Goal: Task Accomplishment & Management: Manage account settings

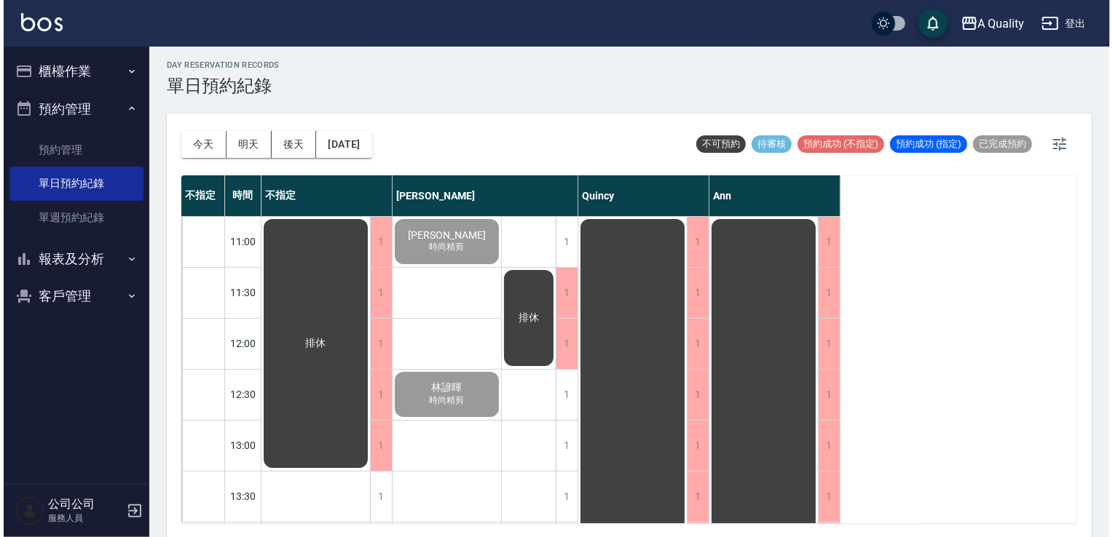
scroll to position [621, 0]
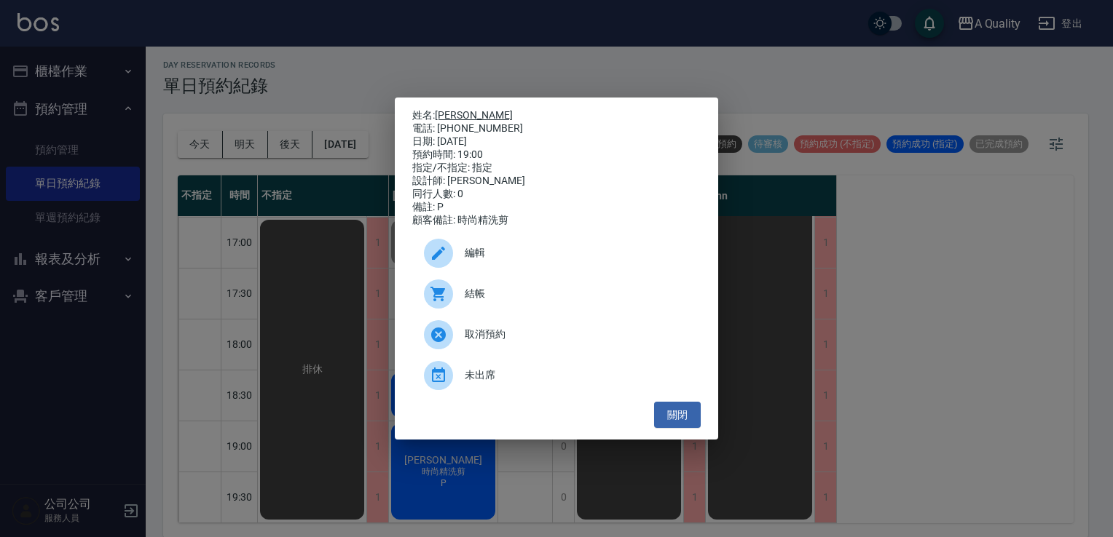
click at [446, 109] on link "吳偉鋮" at bounding box center [474, 115] width 78 height 12
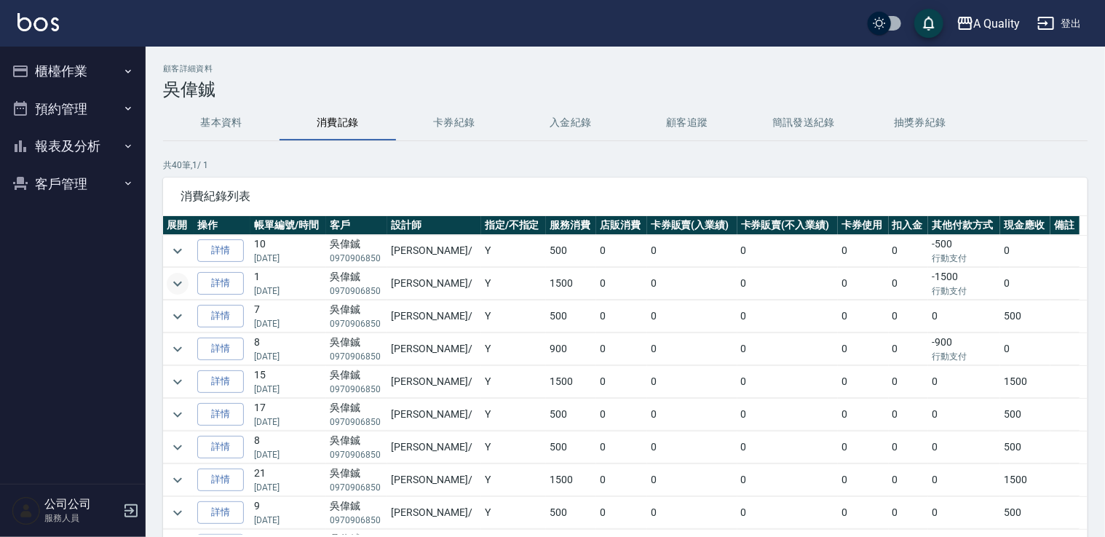
click at [177, 284] on icon "expand row" at bounding box center [177, 283] width 9 height 5
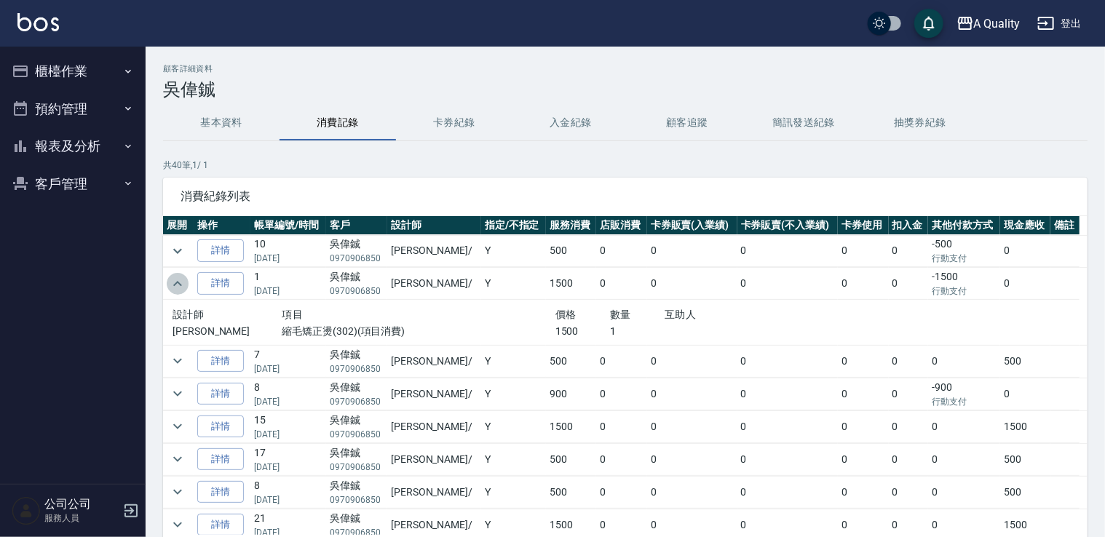
click at [177, 284] on icon "expand row" at bounding box center [177, 283] width 17 height 17
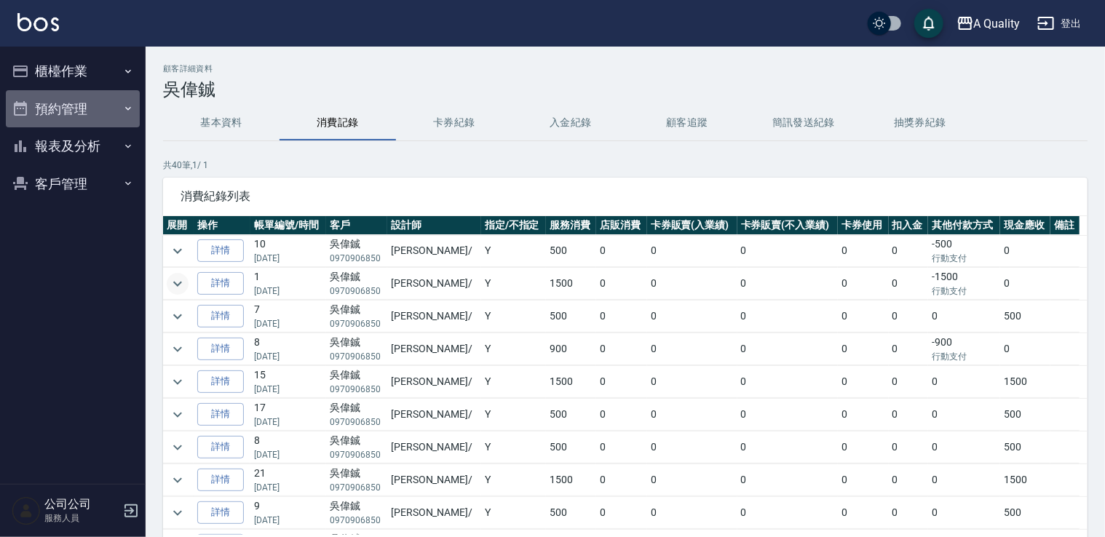
click at [87, 98] on button "預約管理" at bounding box center [73, 109] width 134 height 38
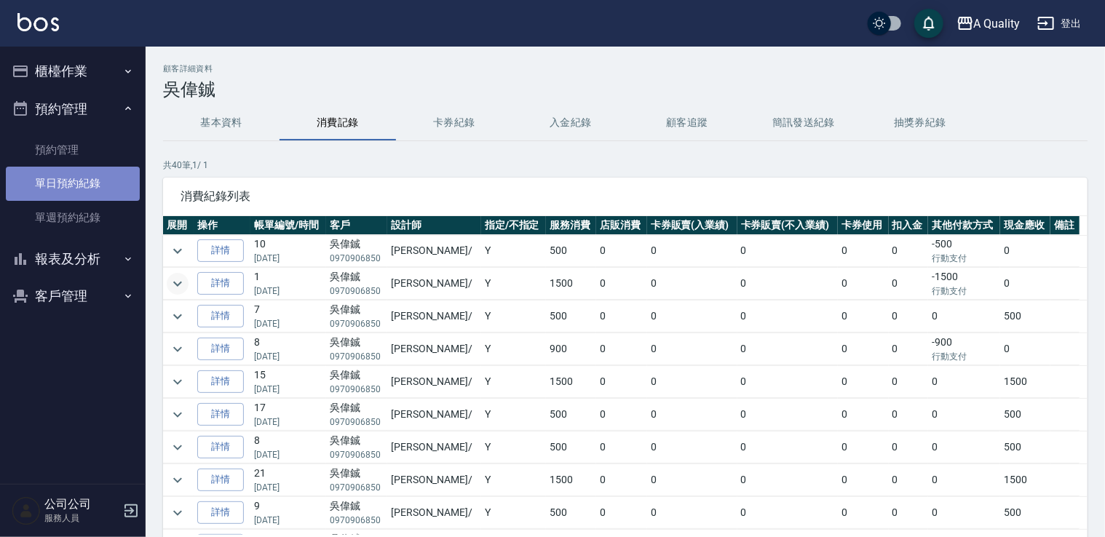
click at [76, 189] on link "單日預約紀錄" at bounding box center [73, 183] width 134 height 33
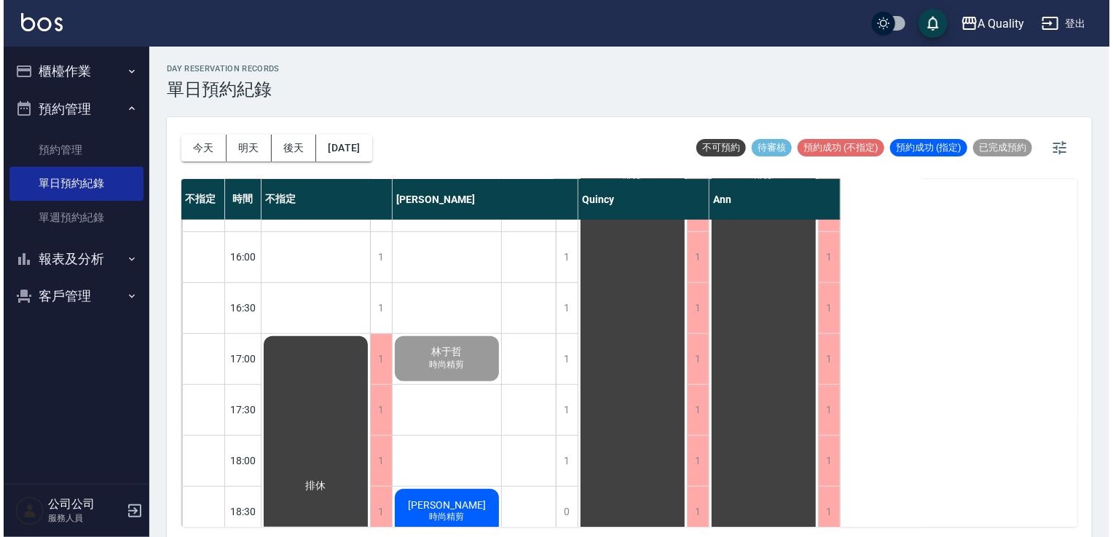
scroll to position [621, 0]
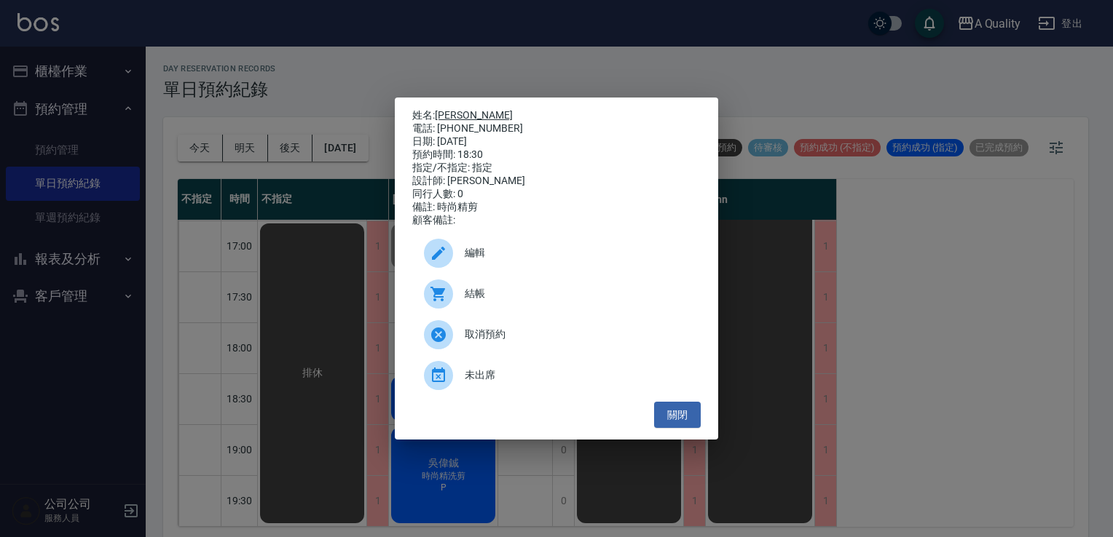
click at [451, 111] on link "[PERSON_NAME]" at bounding box center [474, 115] width 78 height 12
click at [483, 297] on span "結帳" at bounding box center [577, 293] width 224 height 15
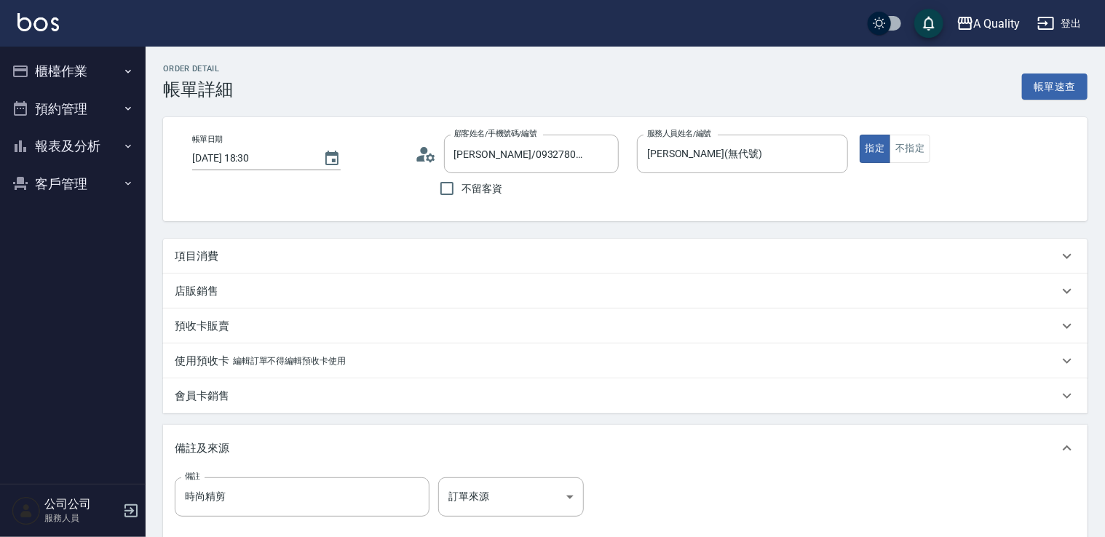
click at [437, 251] on div "項目消費" at bounding box center [617, 256] width 884 height 15
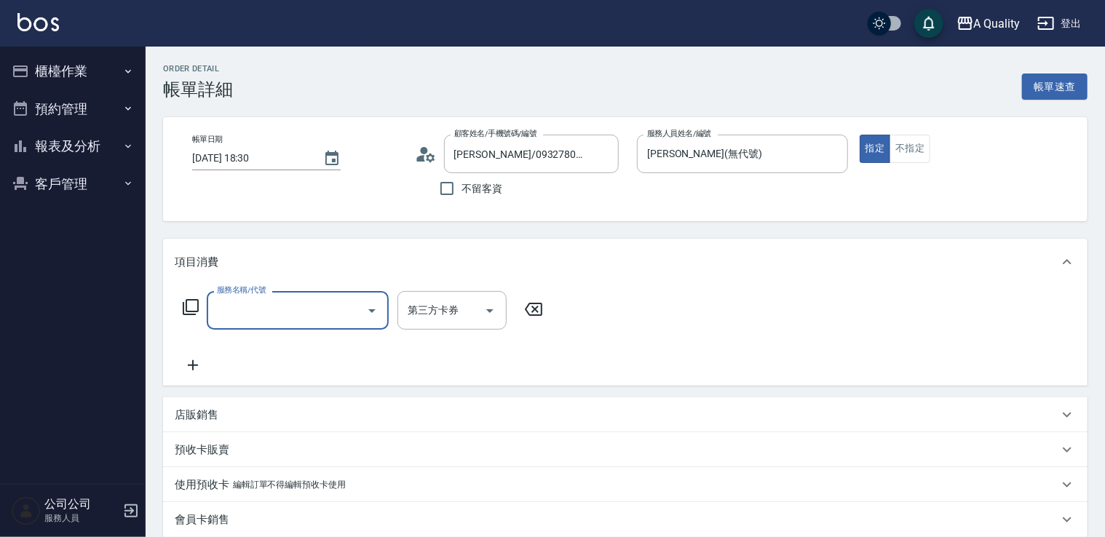
drag, startPoint x: 335, startPoint y: 312, endPoint x: 331, endPoint y: 321, distance: 10.1
click at [335, 312] on input "服務名稱/代號" at bounding box center [286, 310] width 147 height 25
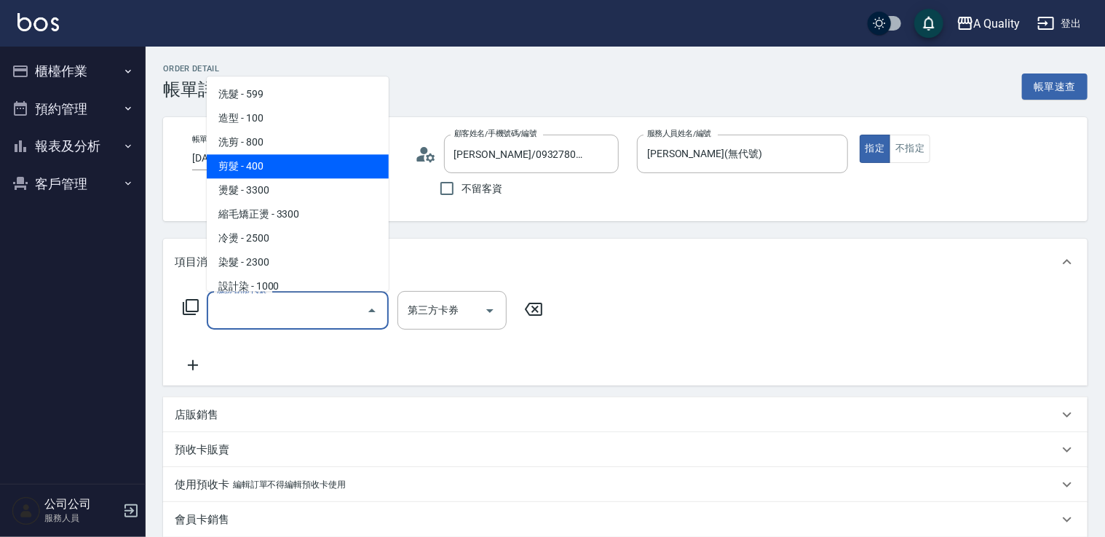
click at [301, 162] on span "剪髮 - 400" at bounding box center [298, 166] width 182 height 24
type input "剪髮(201)"
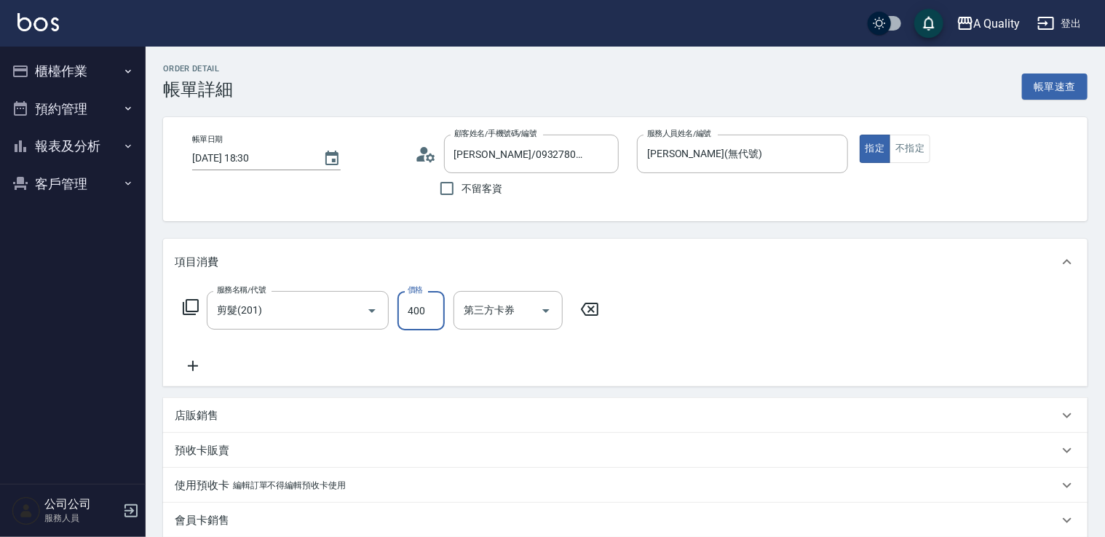
click at [423, 313] on input "400" at bounding box center [421, 310] width 47 height 39
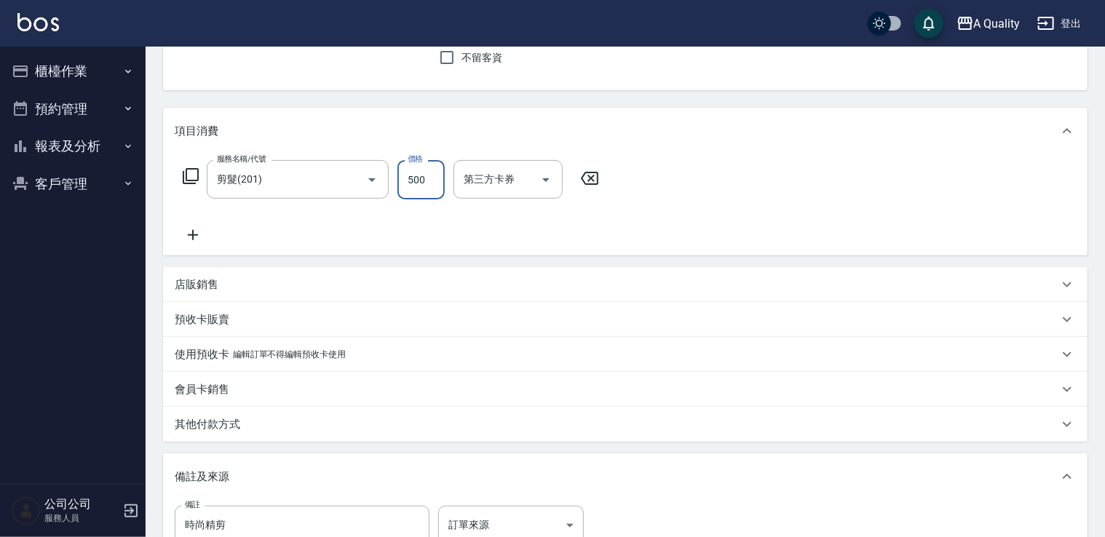
scroll to position [218, 0]
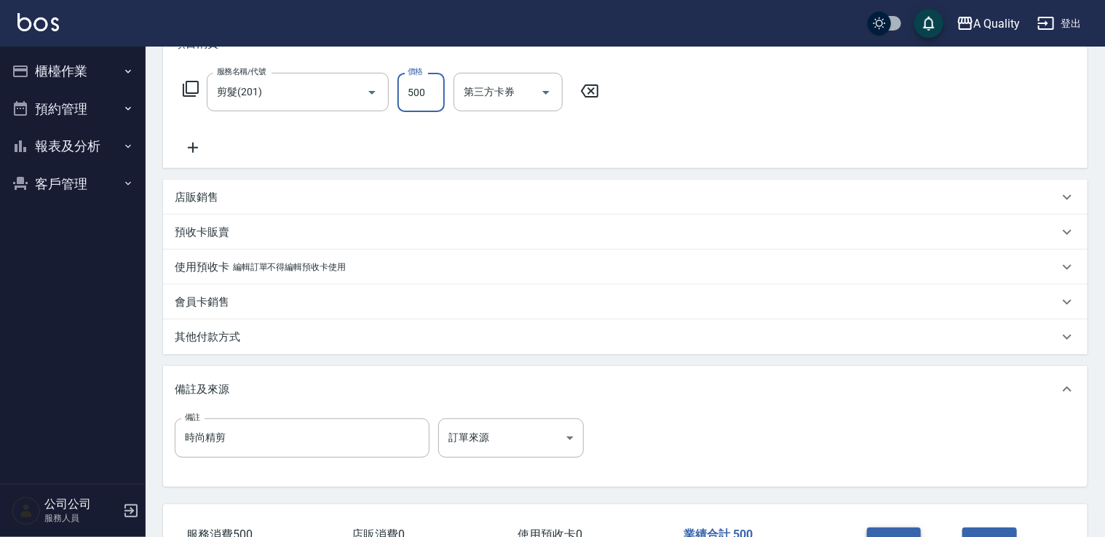
type input "500"
click at [906, 532] on button "結帳" at bounding box center [894, 543] width 55 height 31
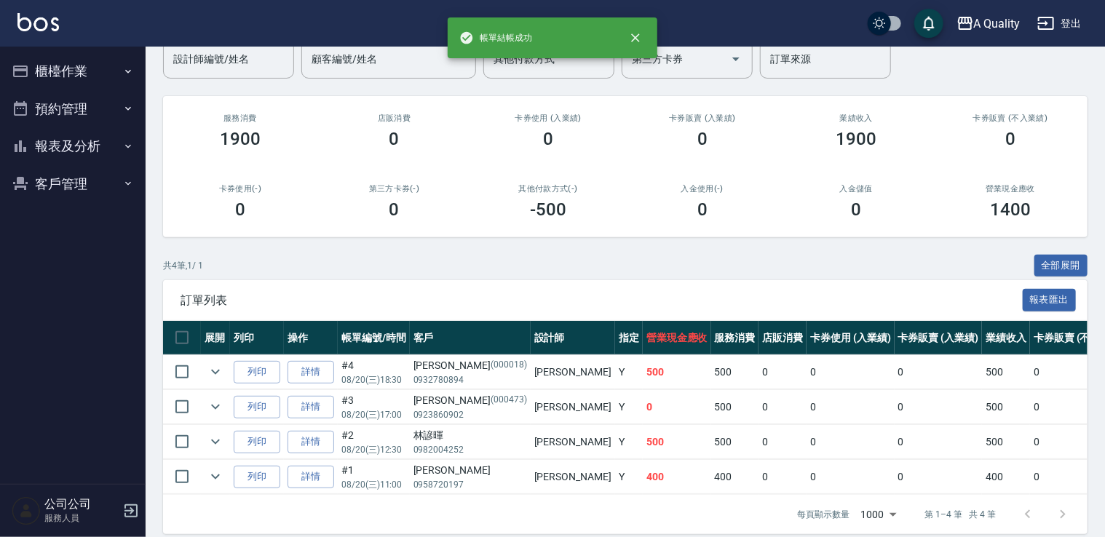
scroll to position [153, 0]
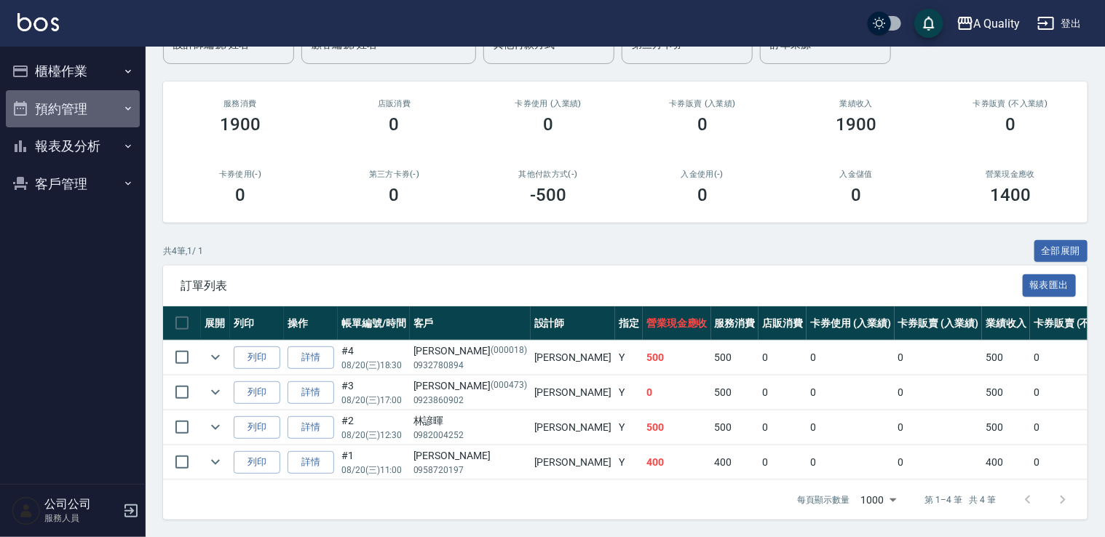
click at [63, 95] on button "預約管理" at bounding box center [73, 109] width 134 height 38
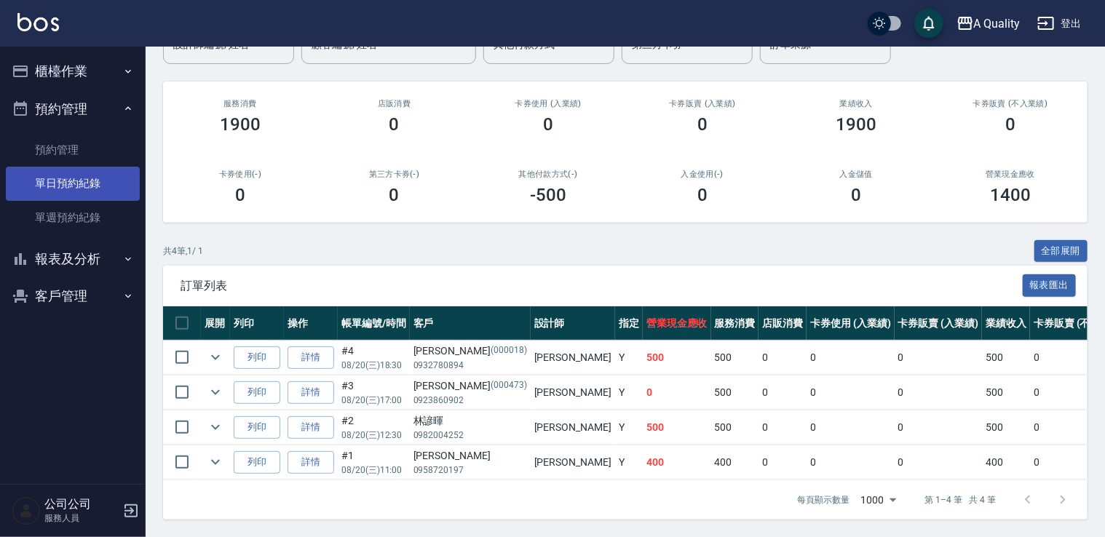
click at [71, 180] on link "單日預約紀錄" at bounding box center [73, 183] width 134 height 33
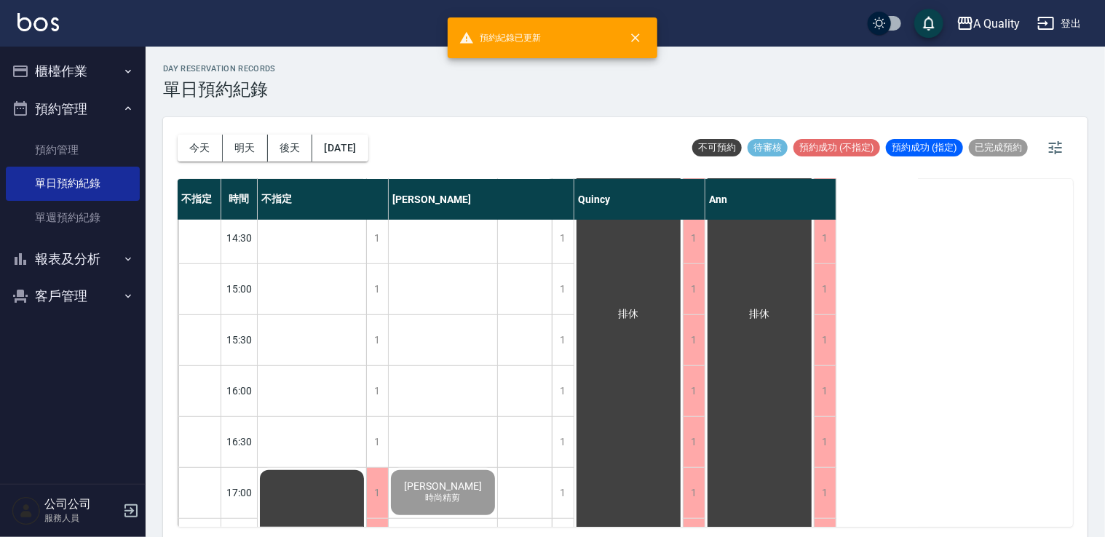
scroll to position [621, 0]
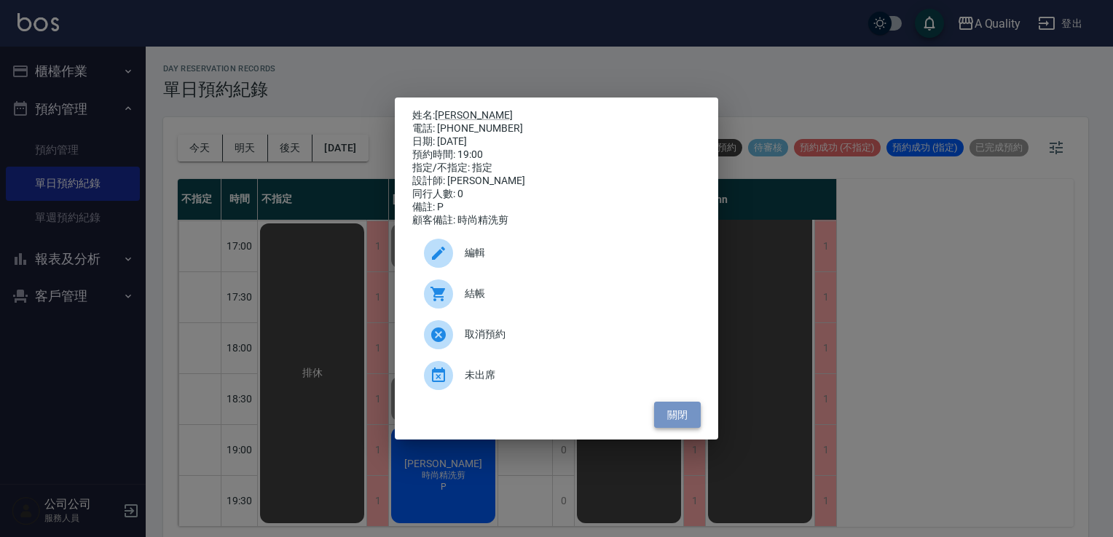
click at [690, 417] on button "關閉" at bounding box center [677, 415] width 47 height 27
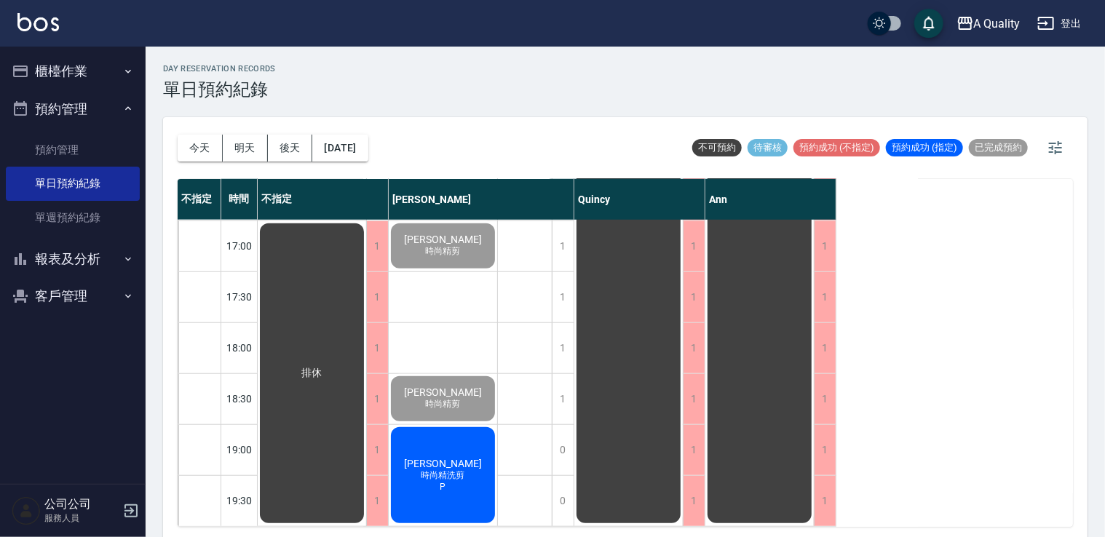
click at [79, 263] on button "報表及分析" at bounding box center [73, 259] width 134 height 38
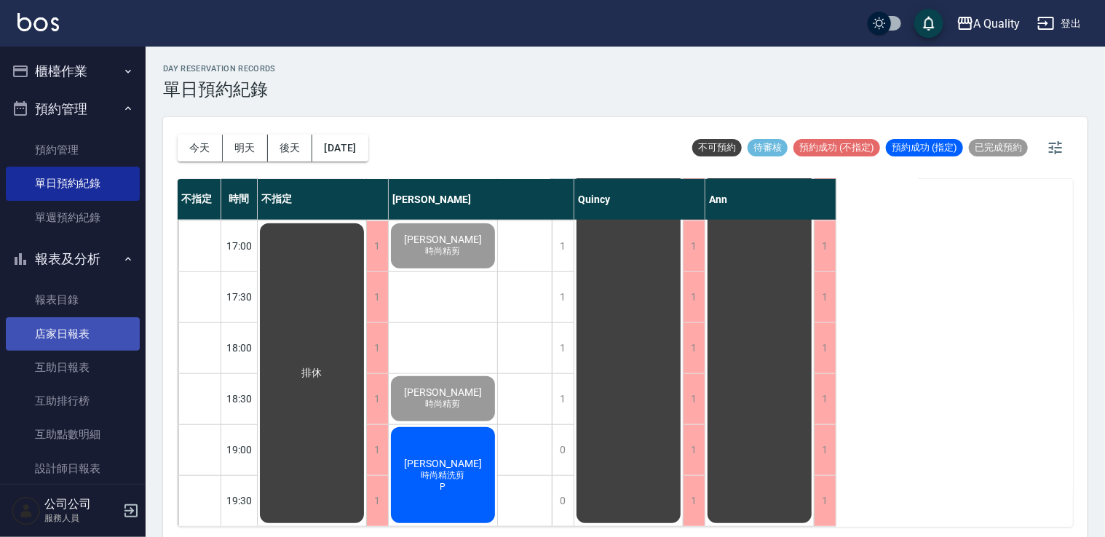
click at [96, 330] on link "店家日報表" at bounding box center [73, 333] width 134 height 33
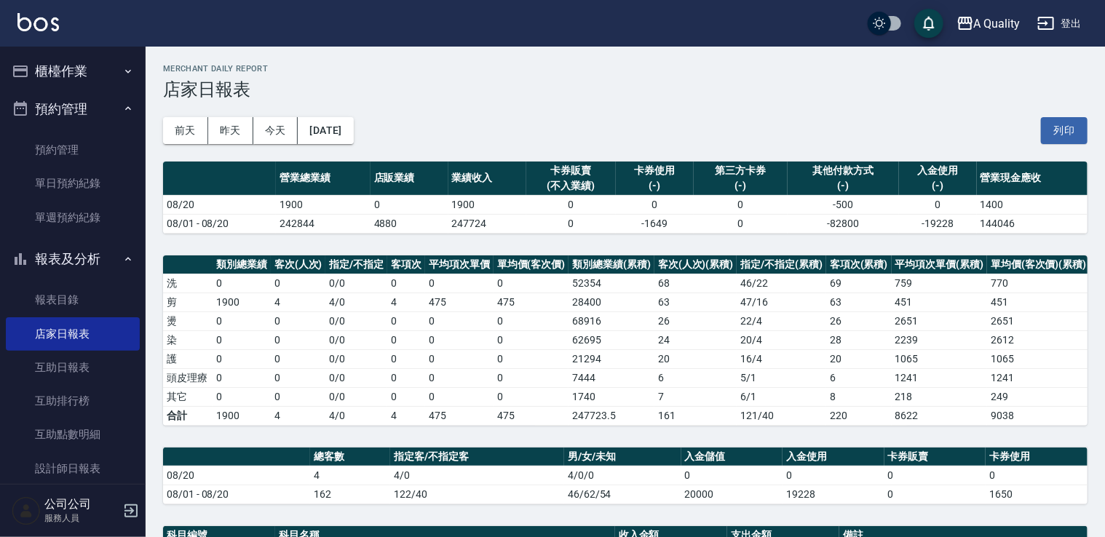
scroll to position [269, 0]
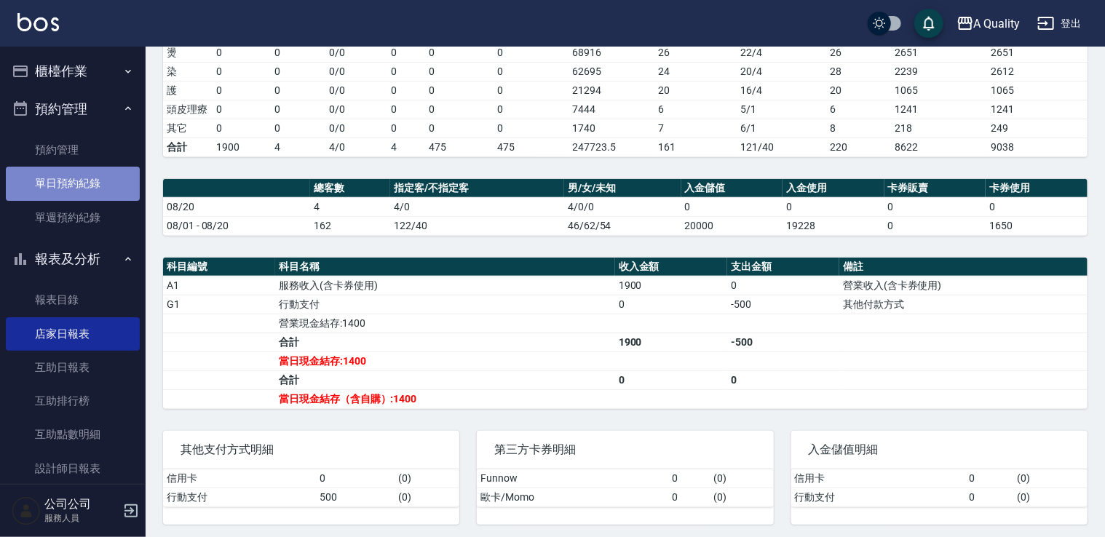
click at [82, 183] on link "單日預約紀錄" at bounding box center [73, 183] width 134 height 33
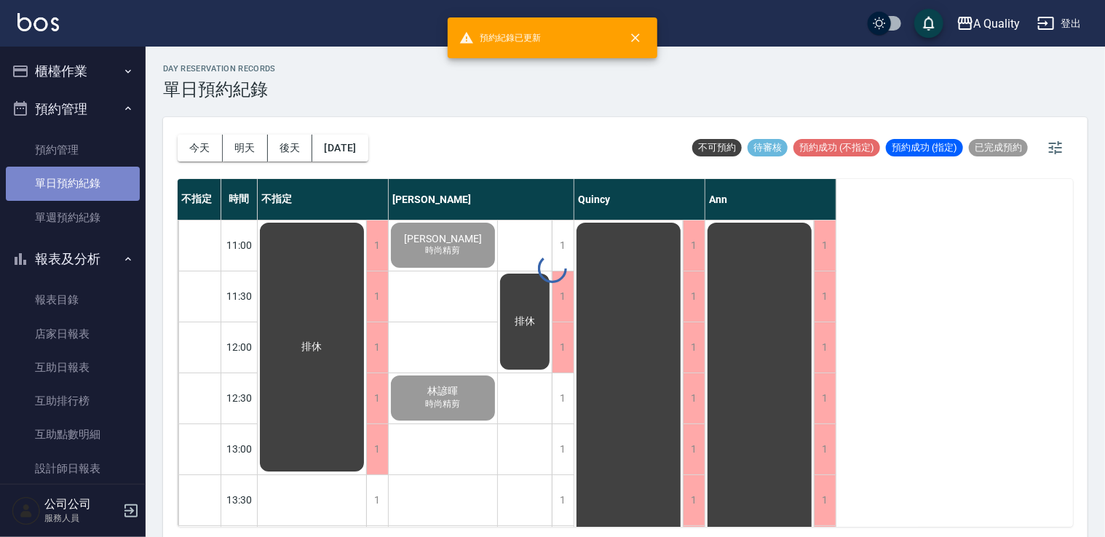
click at [82, 183] on link "單日預約紀錄" at bounding box center [73, 183] width 134 height 33
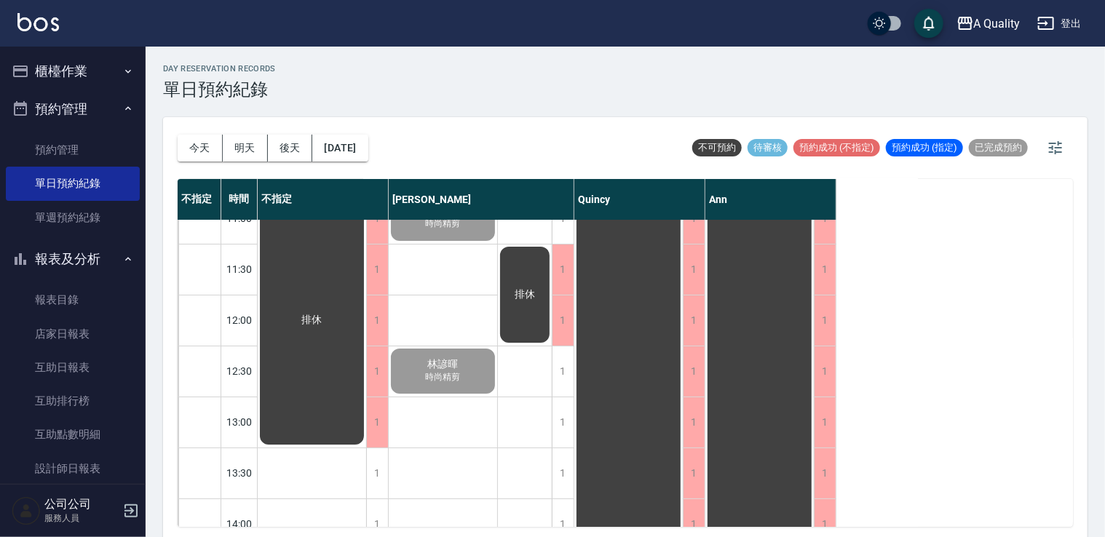
scroll to position [73, 0]
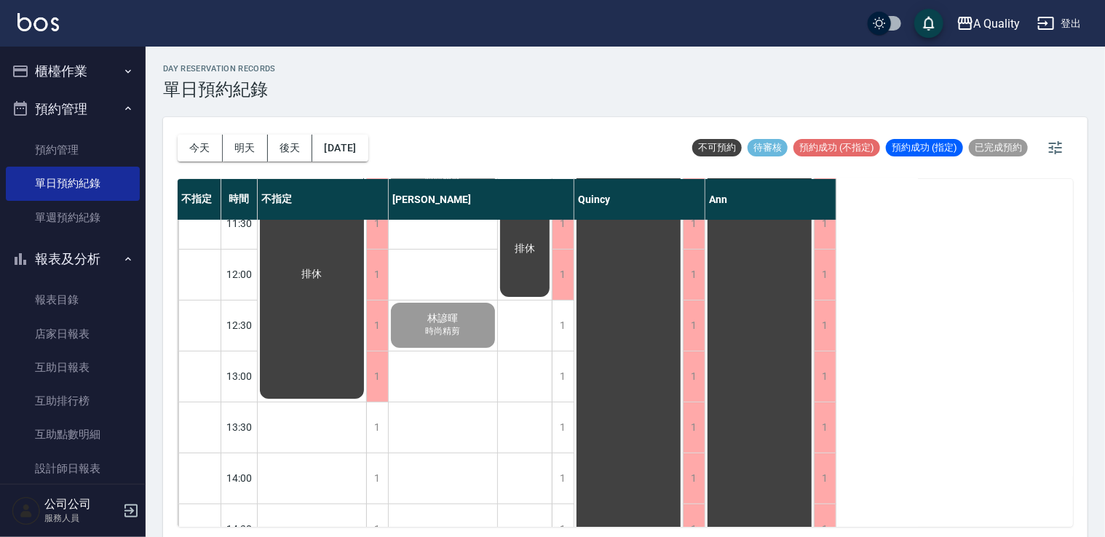
drag, startPoint x: 530, startPoint y: 357, endPoint x: 468, endPoint y: 142, distance: 223.5
click at [468, 142] on div "今天 明天 後天 2025/08/20 不可預約 待審核 預約成功 (不指定) 預約成功 (指定) 已完成預約" at bounding box center [626, 148] width 896 height 62
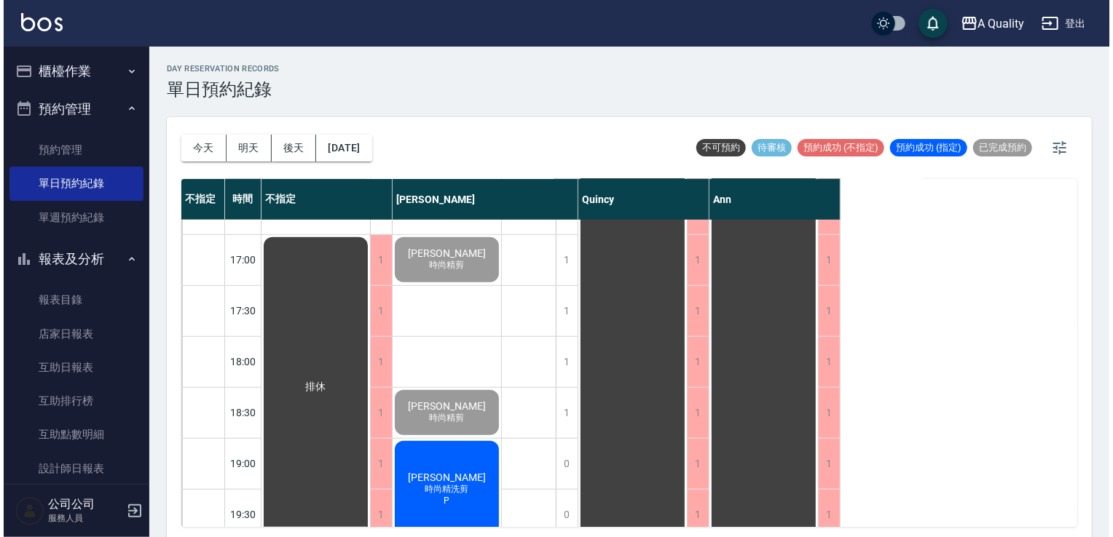
scroll to position [621, 0]
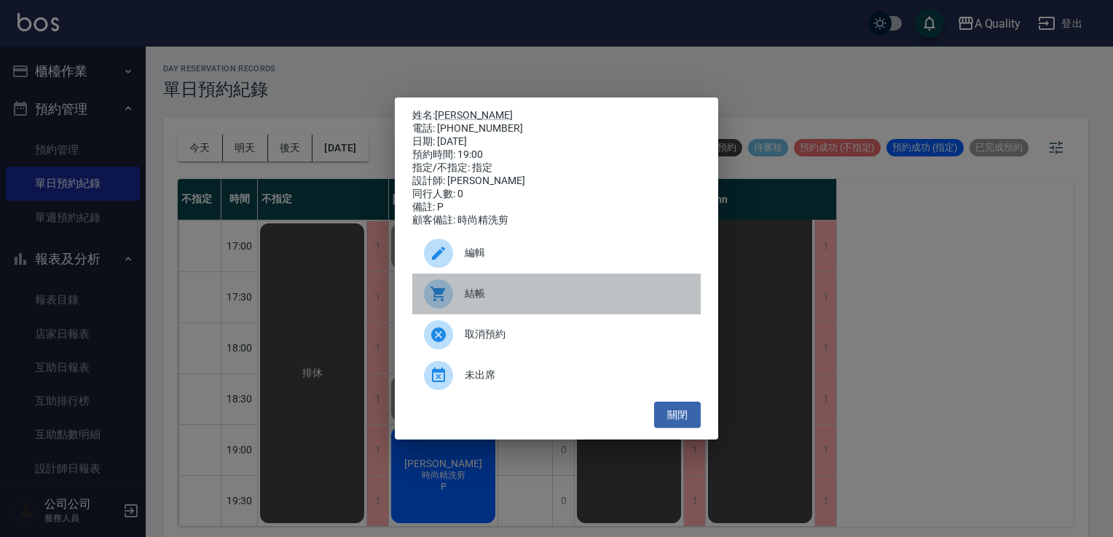
click at [451, 298] on div at bounding box center [438, 294] width 29 height 29
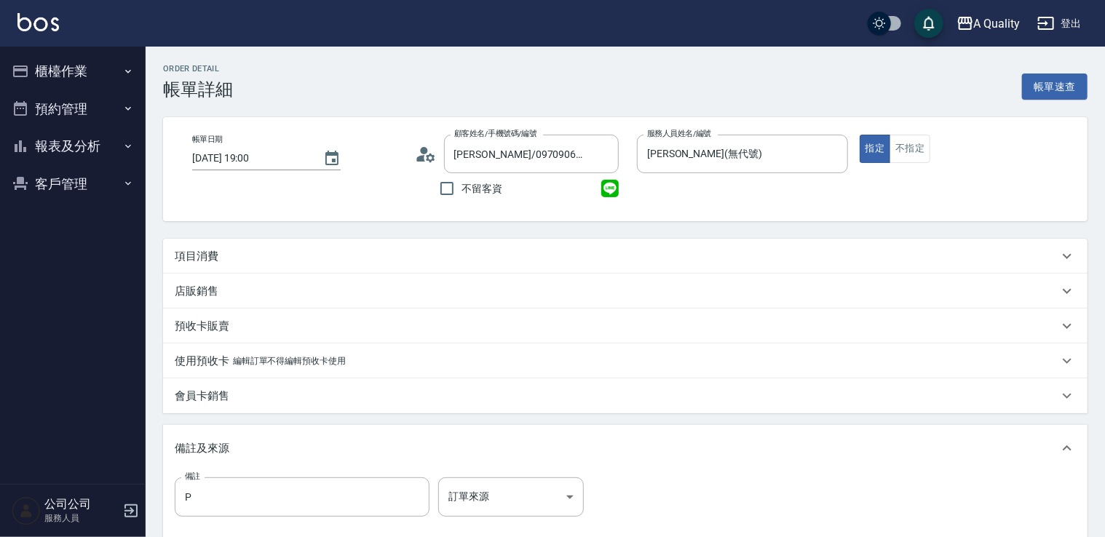
click at [238, 267] on div "項目消費" at bounding box center [625, 256] width 925 height 35
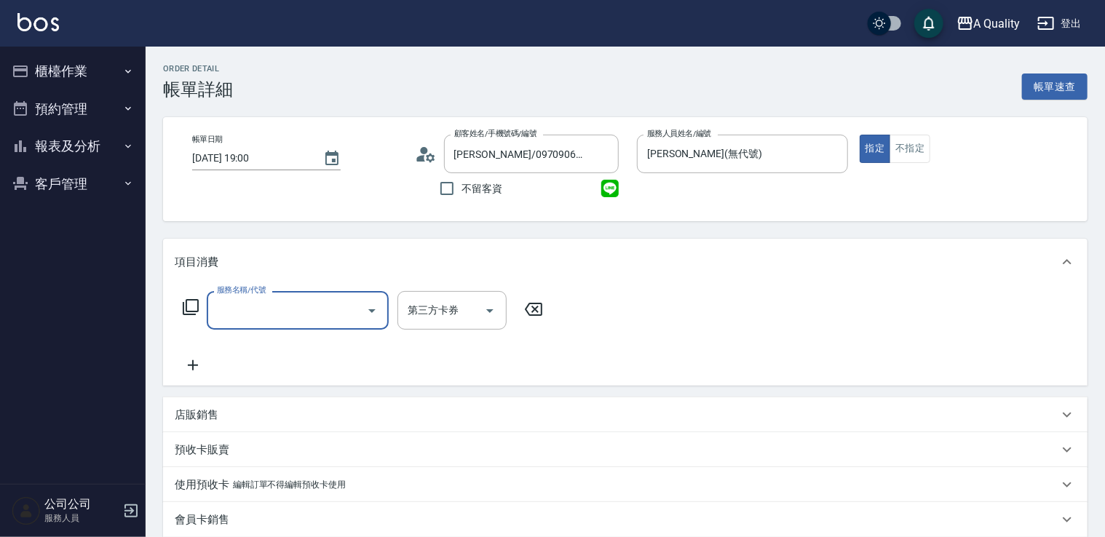
drag, startPoint x: 247, startPoint y: 307, endPoint x: 245, endPoint y: 293, distance: 14.6
click at [248, 307] on input "服務名稱/代號" at bounding box center [286, 310] width 147 height 25
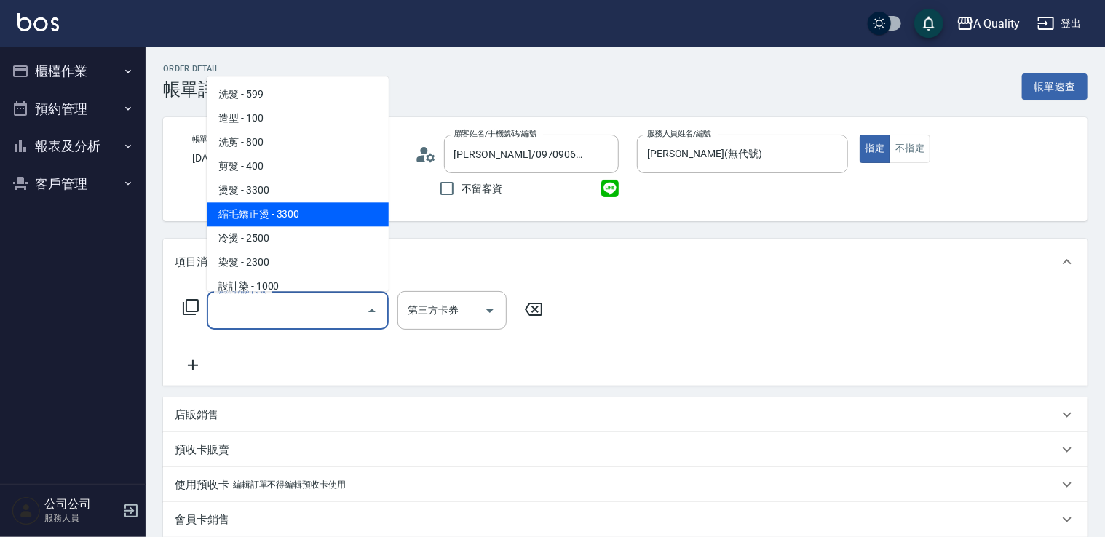
click at [279, 217] on span "縮毛矯正燙 - 3300" at bounding box center [298, 214] width 182 height 24
type input "縮毛矯正燙(302)"
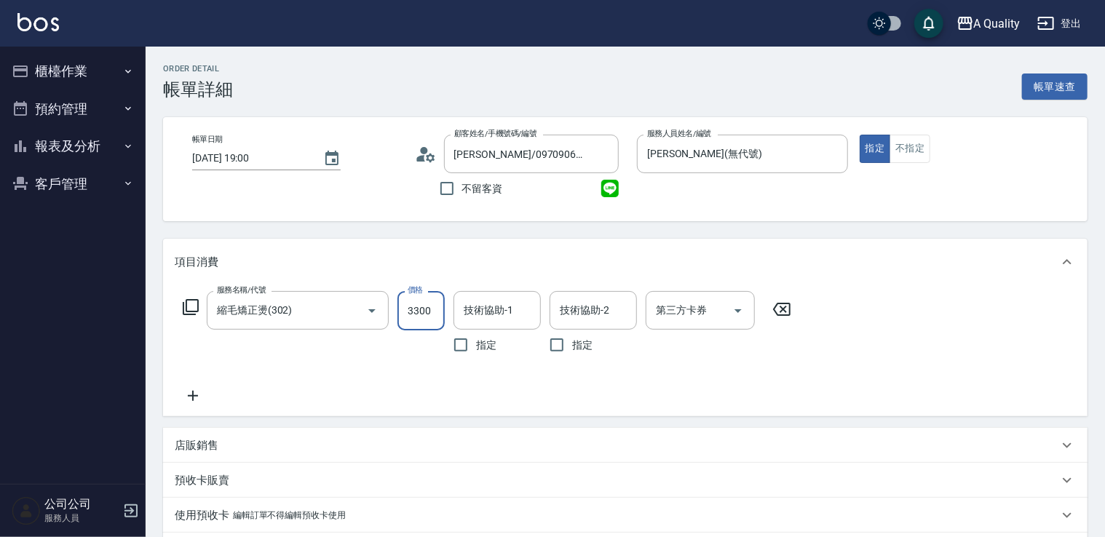
click at [417, 309] on input "3300" at bounding box center [421, 310] width 47 height 39
drag, startPoint x: 380, startPoint y: 316, endPoint x: 358, endPoint y: 314, distance: 22.7
click at [358, 314] on div "服務名稱/代號 縮毛矯正燙(302) 服務名稱/代號 價格 5 價格 技術協助-1 技術協助-1 指定 技術協助-2 技術協助-2 指定 第三方卡券 第三方卡券" at bounding box center [487, 325] width 625 height 69
type input "1500"
click at [494, 313] on input "技術協助-1" at bounding box center [497, 310] width 74 height 25
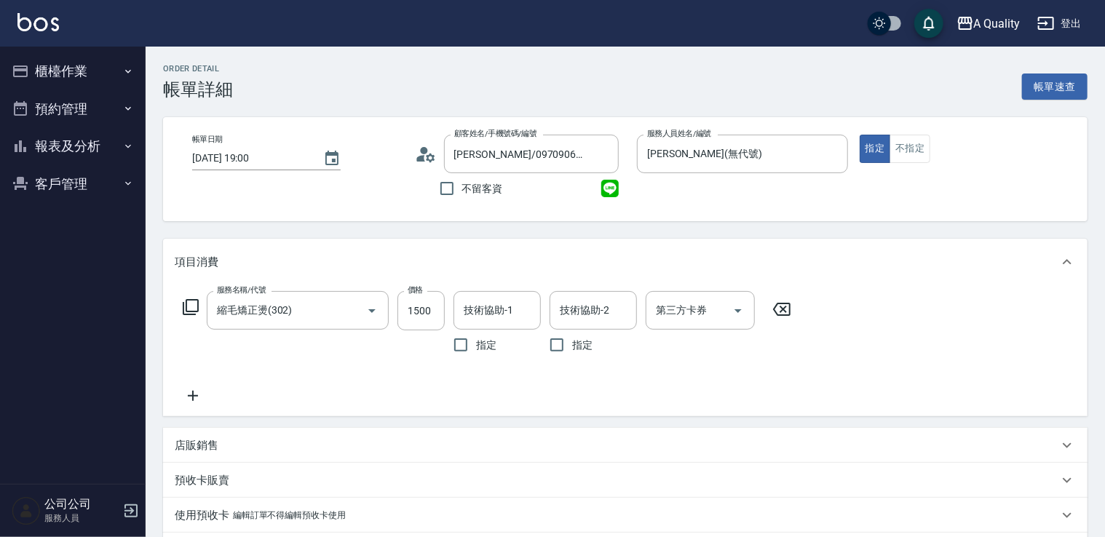
click at [619, 381] on div "服務名稱/代號 縮毛矯正燙(302) 服務名稱/代號 價格 1500 價格 技術協助-1 技術協助-1 指定 技術協助-2 技術協助-2 指定 第三方卡券 第…" at bounding box center [487, 348] width 625 height 114
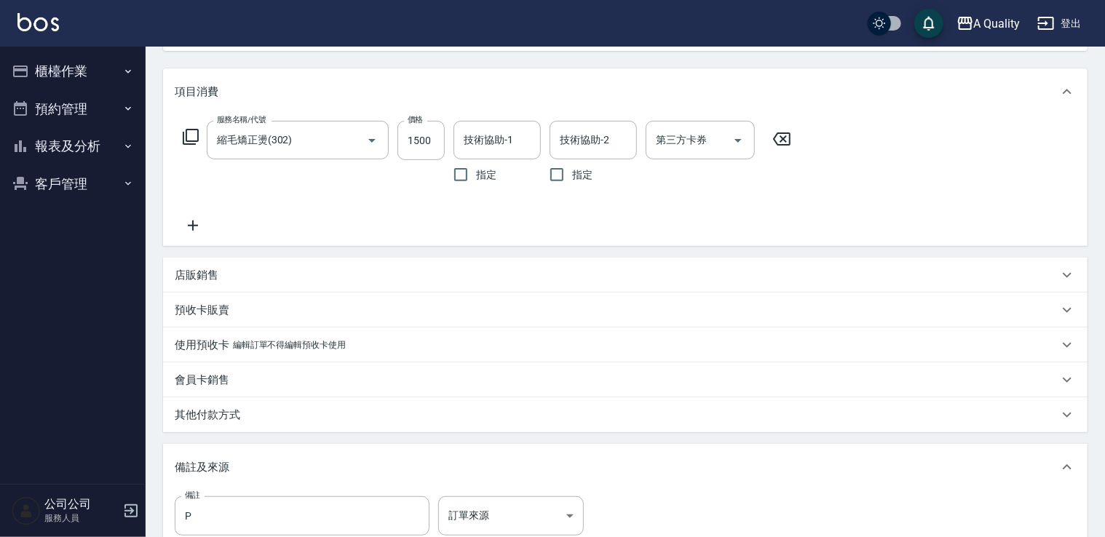
scroll to position [353, 0]
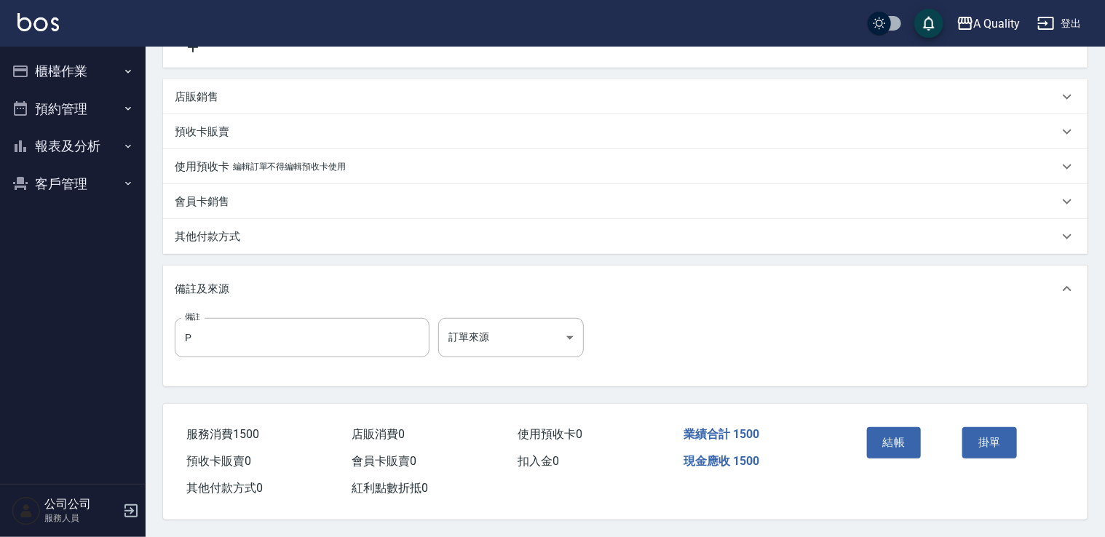
click at [259, 240] on div "其他付款方式" at bounding box center [625, 236] width 925 height 35
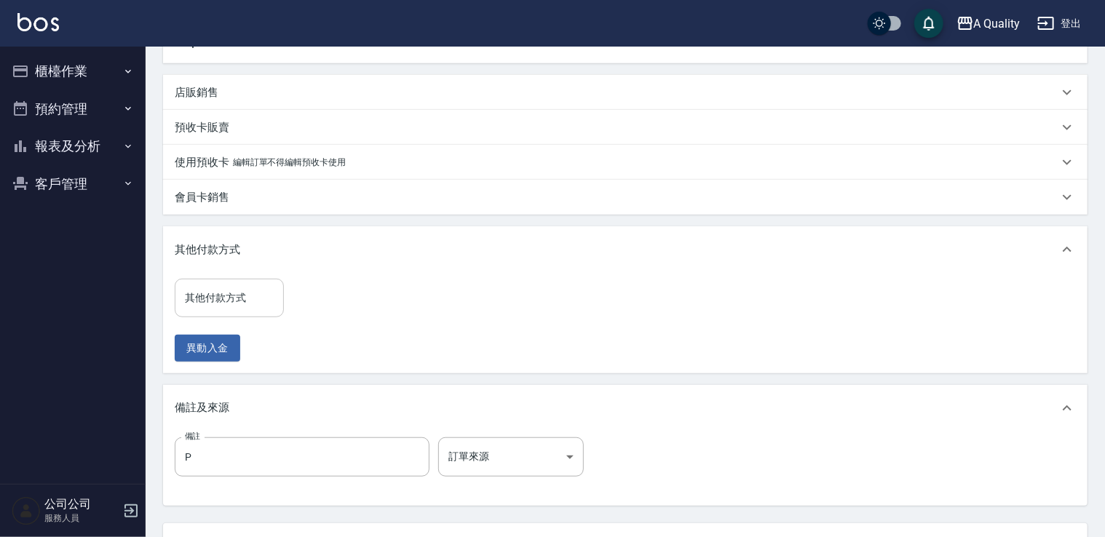
click at [235, 299] on input "其他付款方式" at bounding box center [229, 297] width 96 height 25
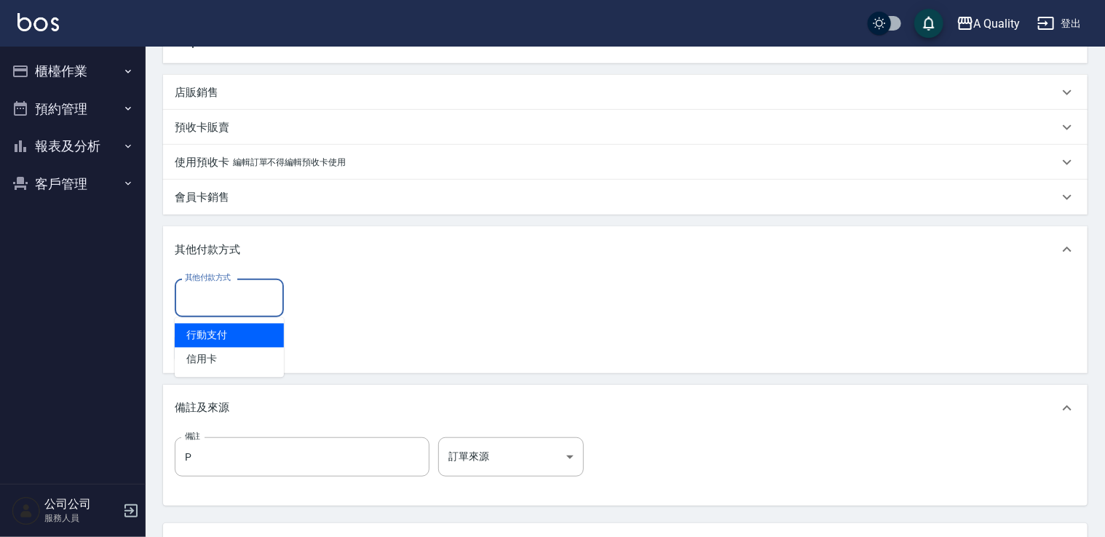
drag, startPoint x: 226, startPoint y: 330, endPoint x: 237, endPoint y: 327, distance: 12.0
click at [227, 329] on span "行動支付" at bounding box center [229, 336] width 109 height 24
type input "行動支付"
click at [332, 295] on input "0" at bounding box center [347, 298] width 109 height 39
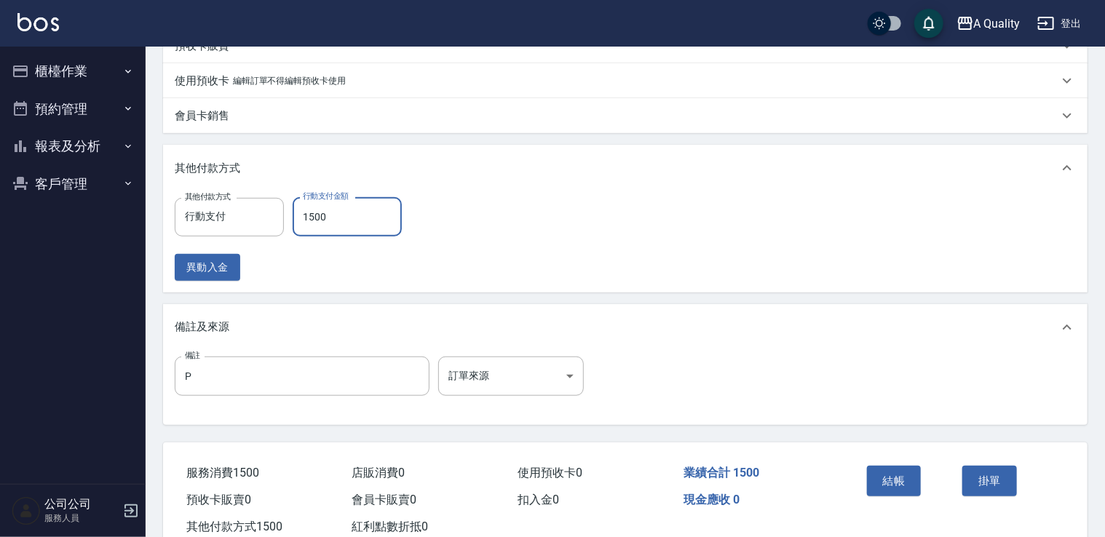
scroll to position [478, 0]
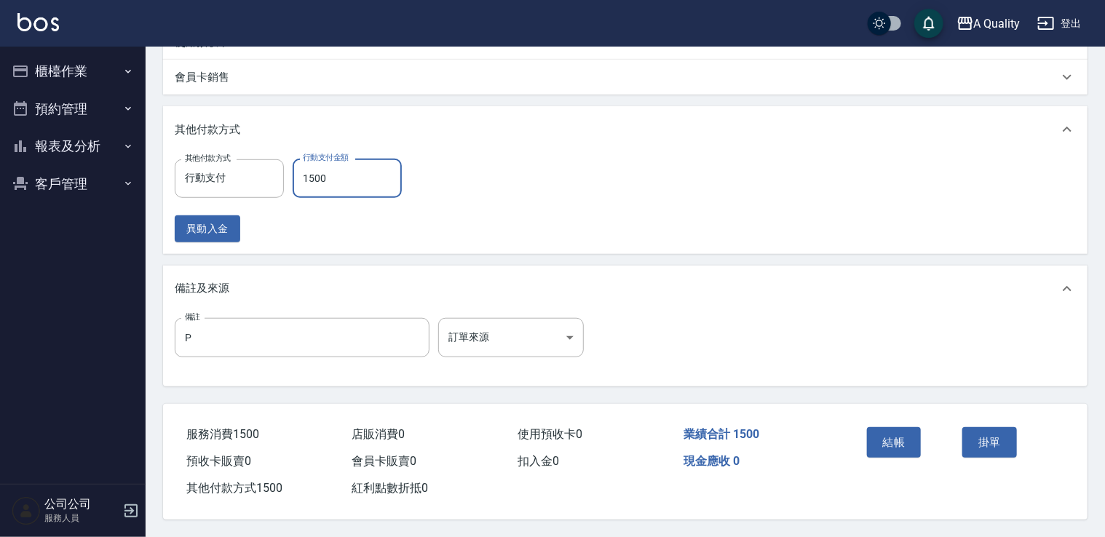
type input "1500"
click at [897, 433] on button "結帳" at bounding box center [894, 442] width 55 height 31
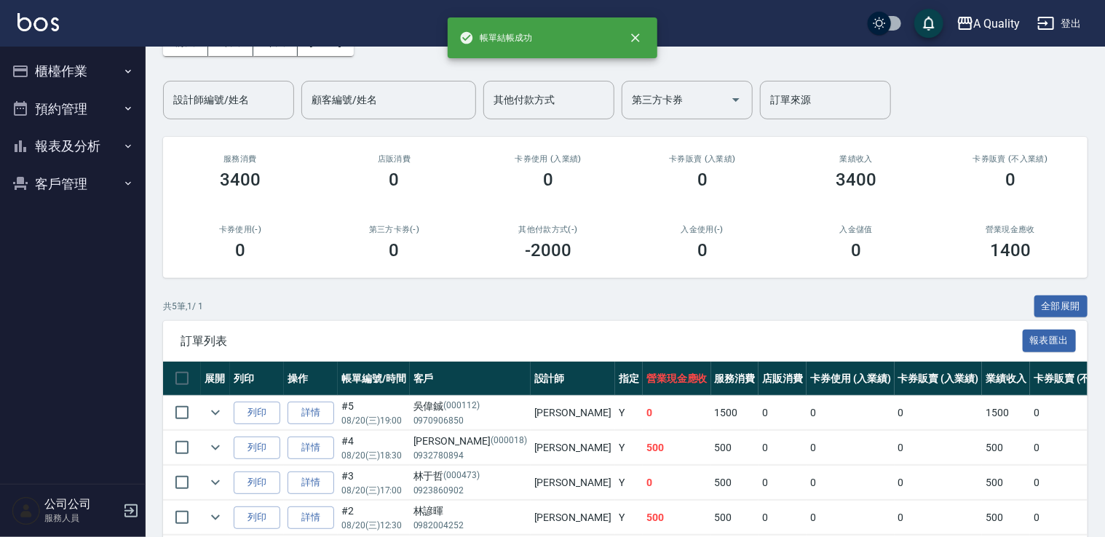
scroll to position [187, 0]
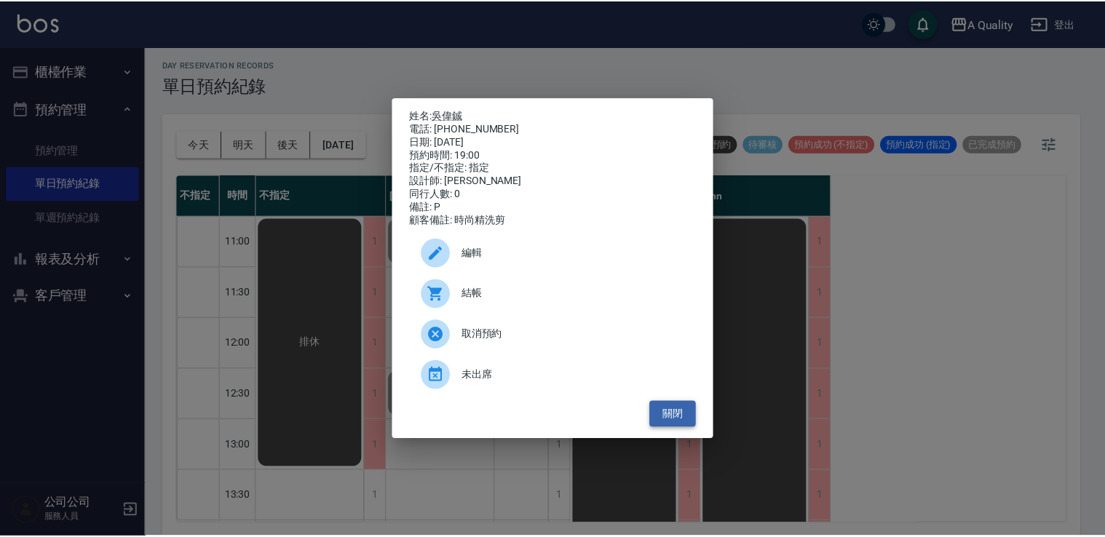
scroll to position [621, 0]
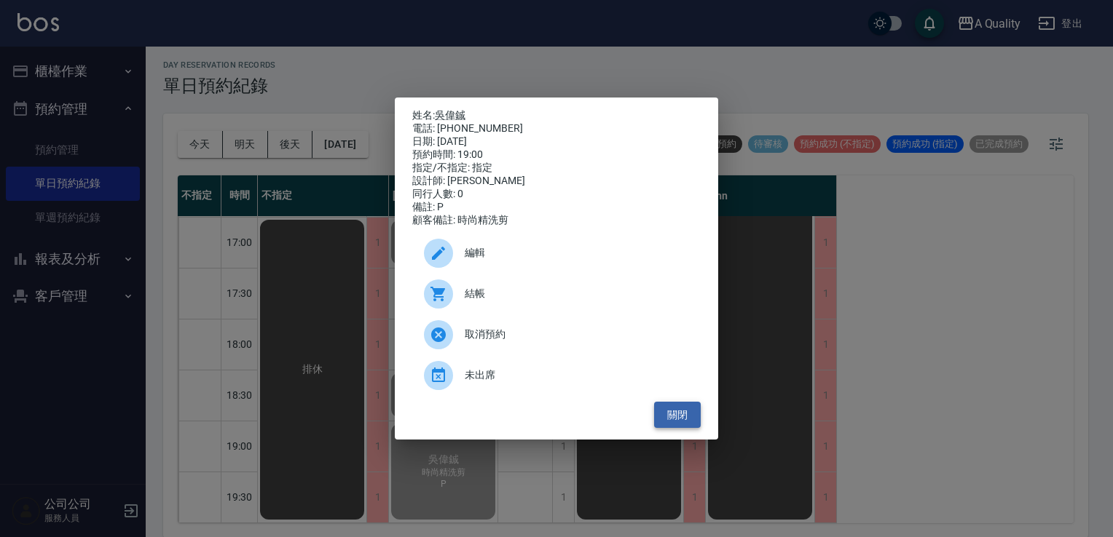
click at [693, 429] on button "關閉" at bounding box center [677, 415] width 47 height 27
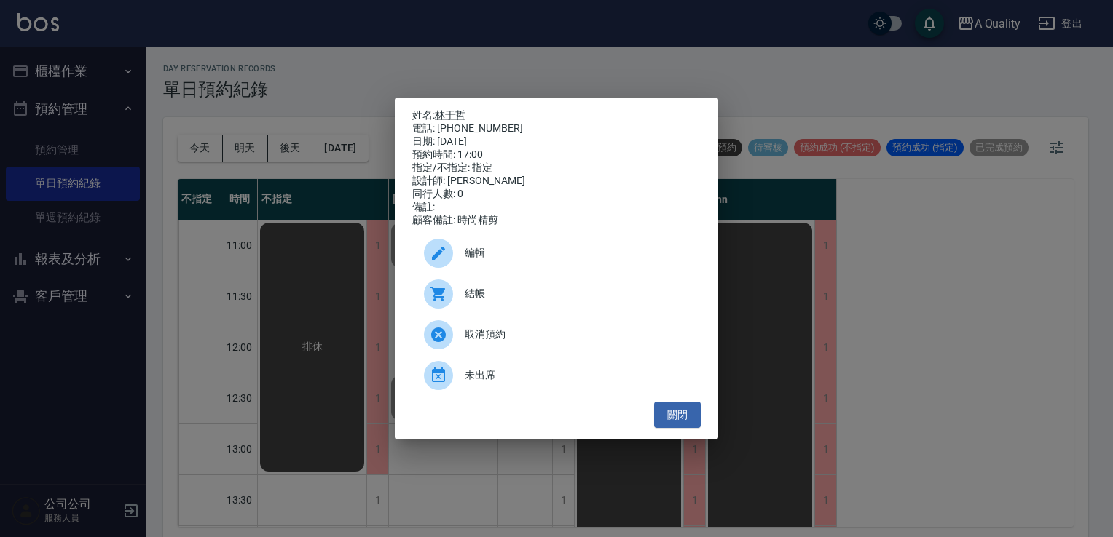
scroll to position [4, 0]
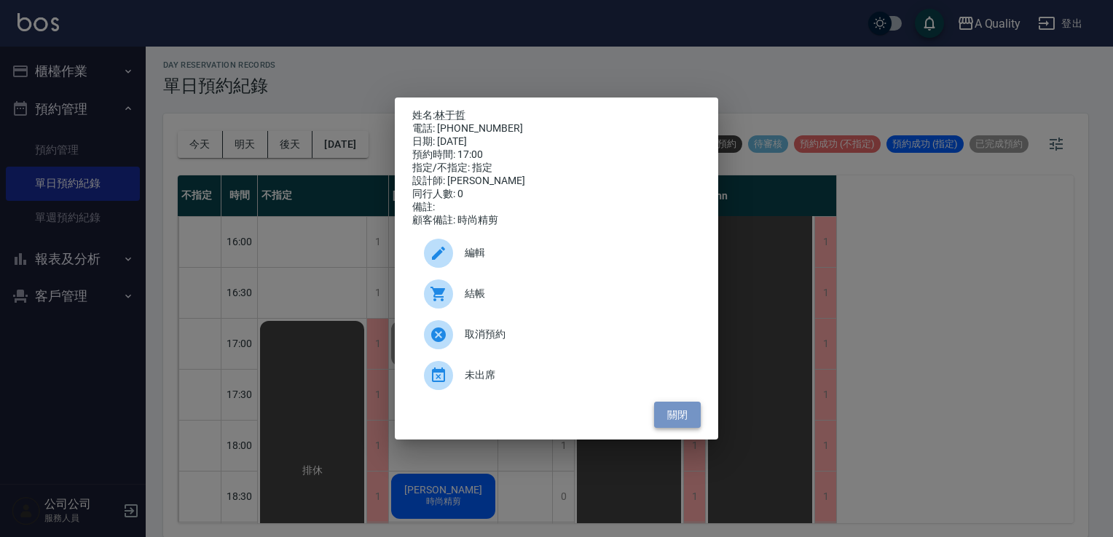
click at [682, 416] on button "關閉" at bounding box center [677, 415] width 47 height 27
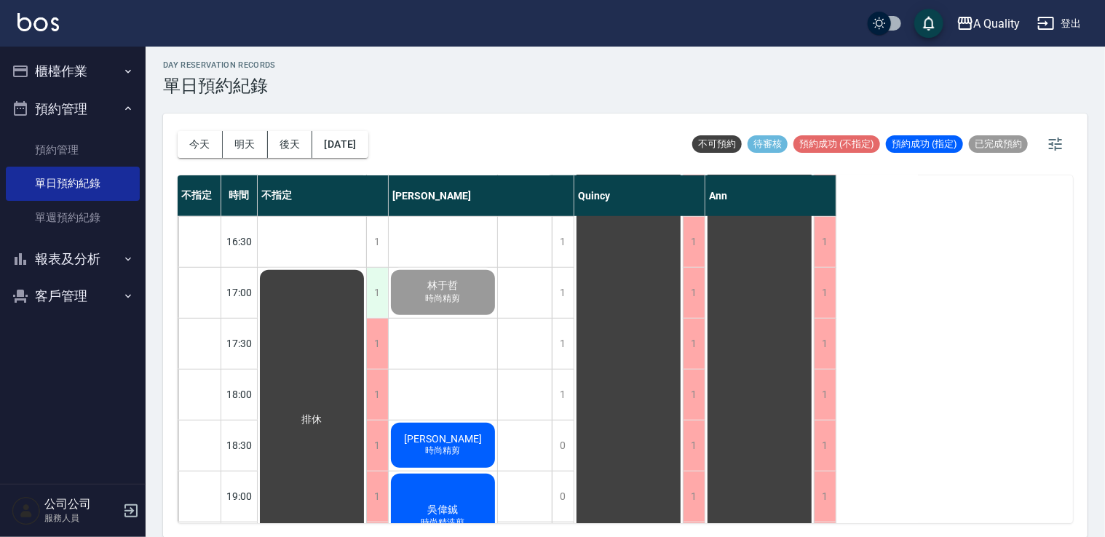
scroll to position [621, 0]
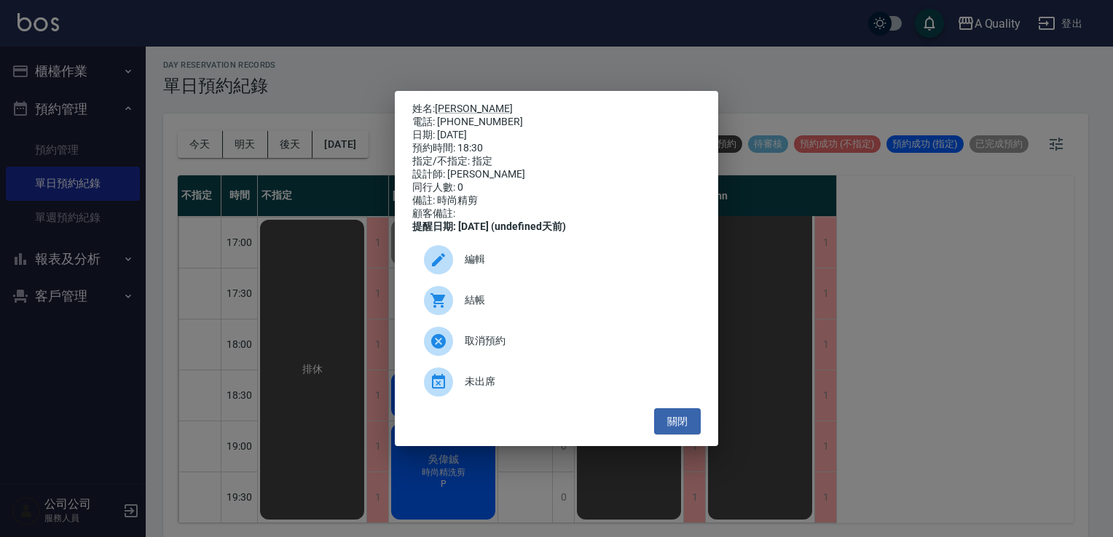
click at [475, 308] on span "結帳" at bounding box center [577, 300] width 224 height 15
drag, startPoint x: 687, startPoint y: 425, endPoint x: 256, endPoint y: 280, distance: 455.5
click at [684, 424] on button "關閉" at bounding box center [677, 421] width 47 height 27
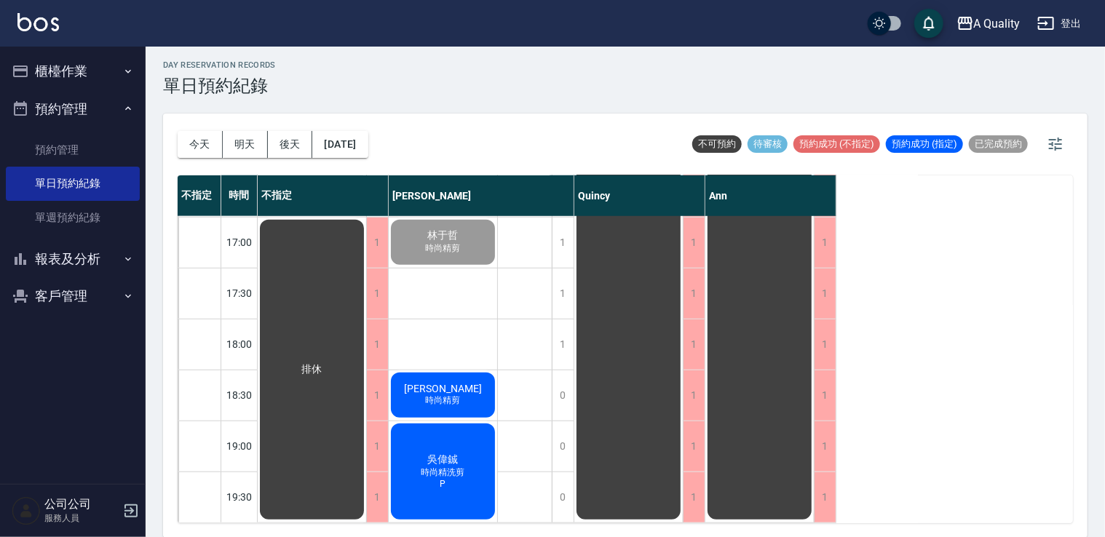
click at [90, 66] on button "櫃檯作業" at bounding box center [73, 71] width 134 height 38
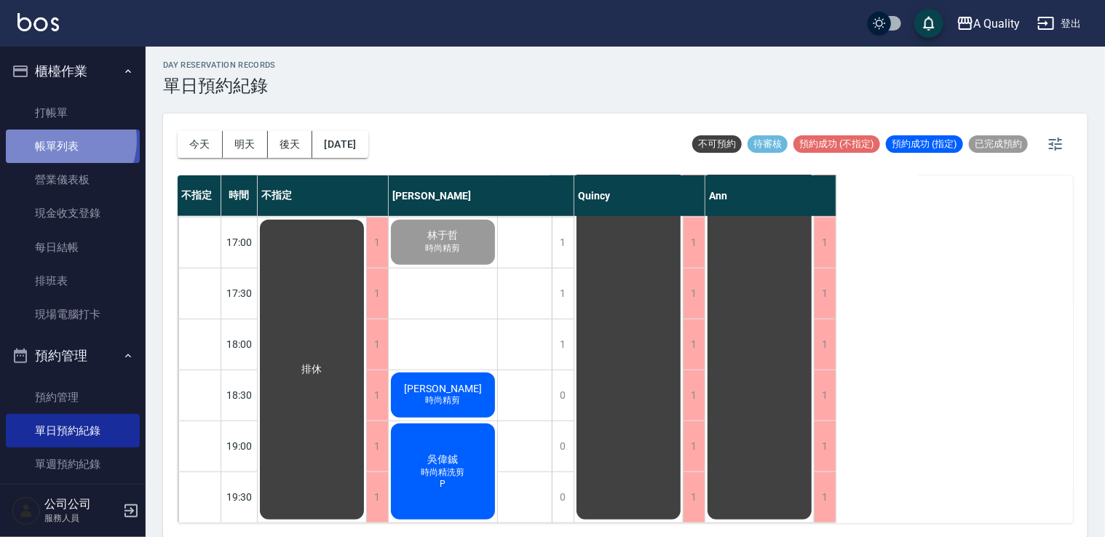
drag, startPoint x: 61, startPoint y: 141, endPoint x: 68, endPoint y: 146, distance: 8.3
click at [61, 140] on link "帳單列表" at bounding box center [73, 146] width 134 height 33
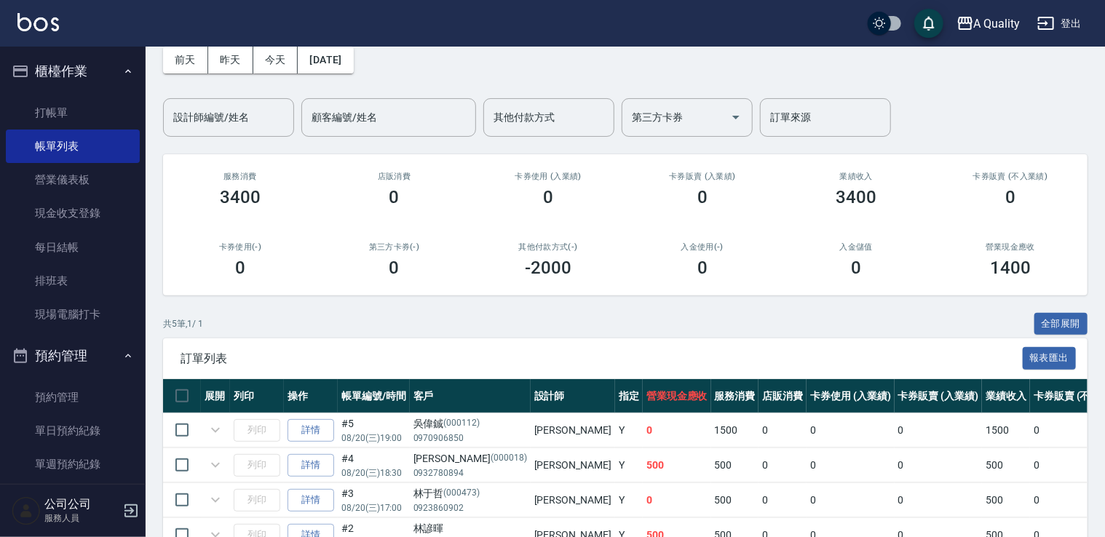
scroll to position [187, 0]
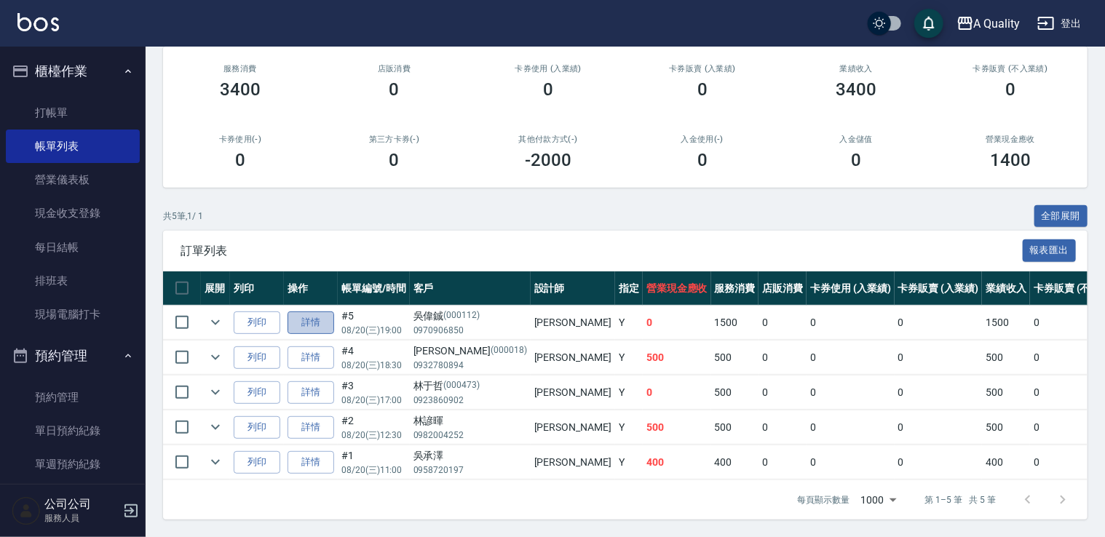
click at [317, 316] on link "詳情" at bounding box center [311, 323] width 47 height 23
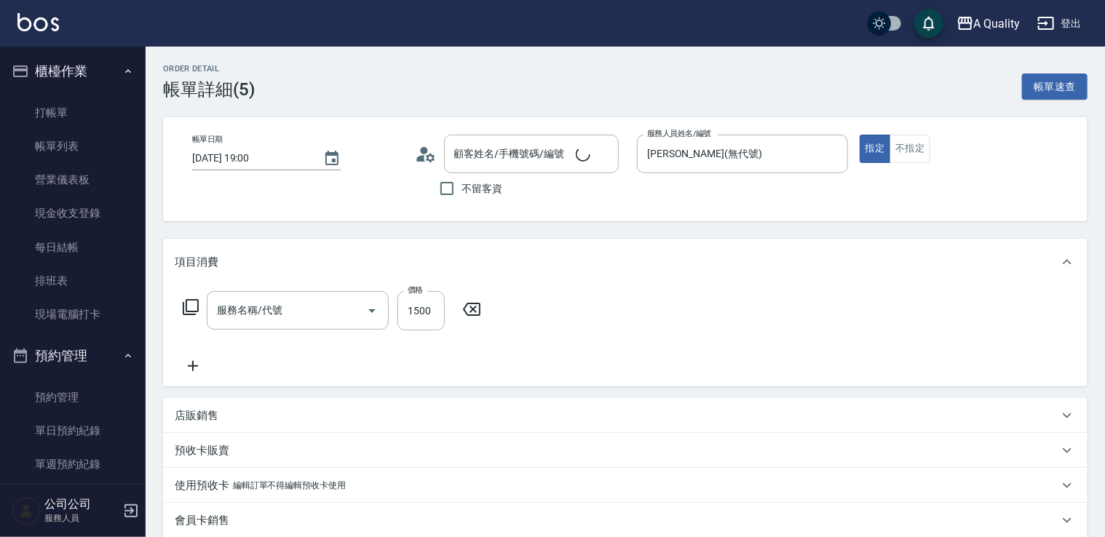
type input "2025/08/20 19:00"
type input "Taylor(無代號)"
type input "P"
type input "吳偉鋮/0970906850/000112"
type input "縮毛矯正燙(302)"
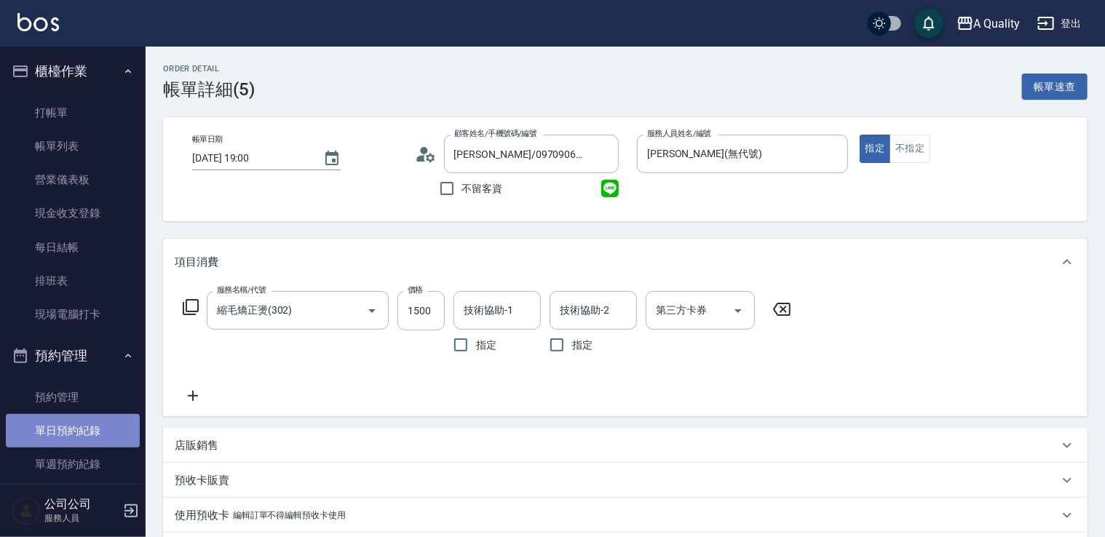
click at [95, 428] on link "單日預約紀錄" at bounding box center [73, 430] width 134 height 33
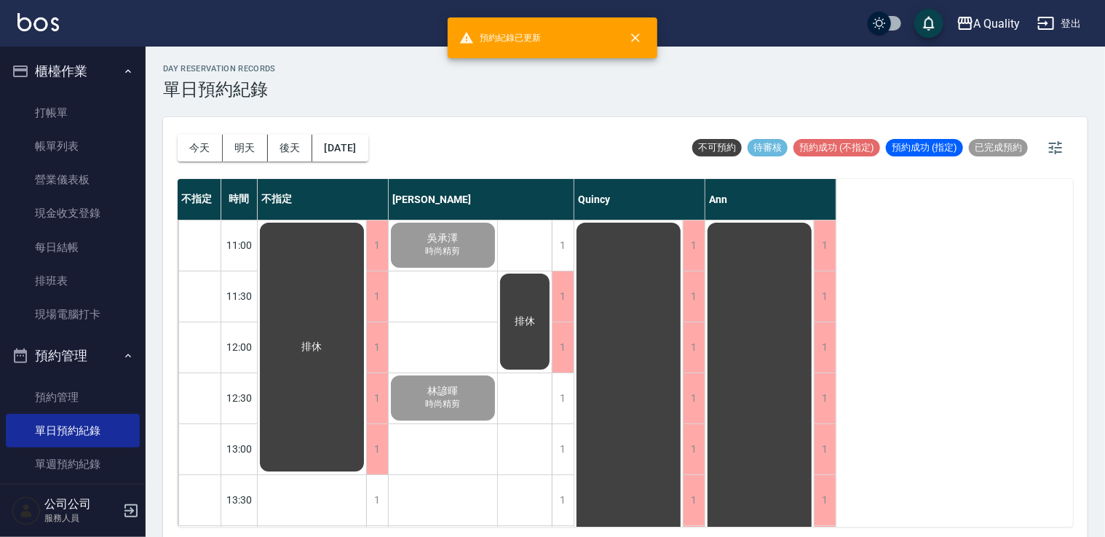
click at [240, 145] on button "明天" at bounding box center [245, 148] width 45 height 27
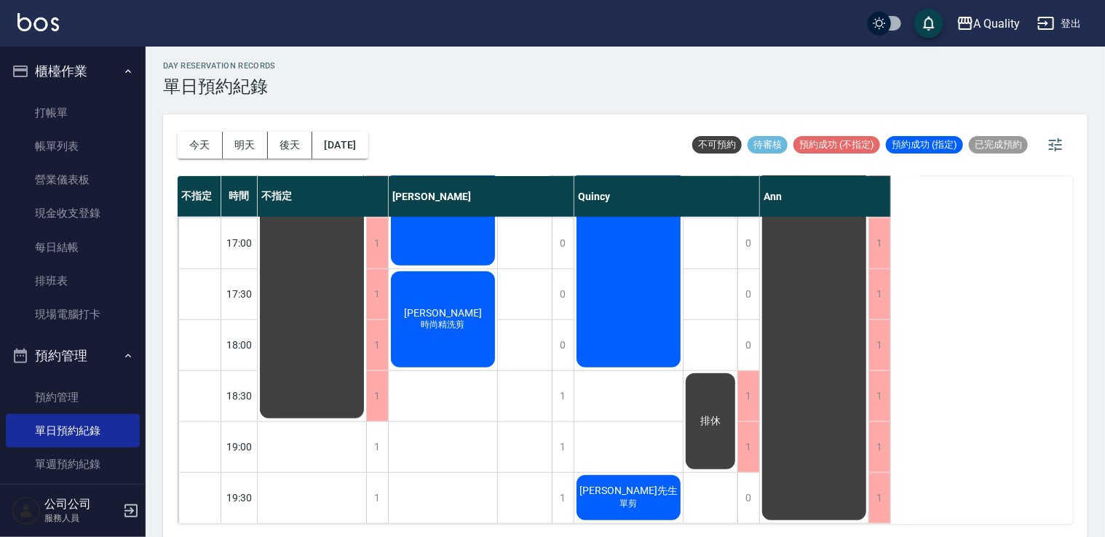
scroll to position [4, 0]
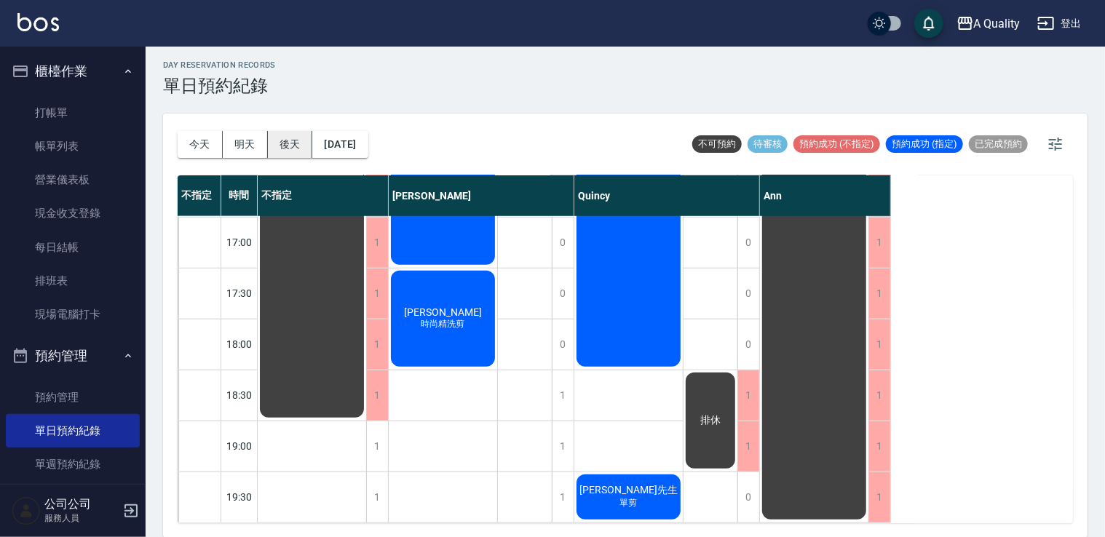
click at [283, 141] on button "後天" at bounding box center [290, 144] width 45 height 27
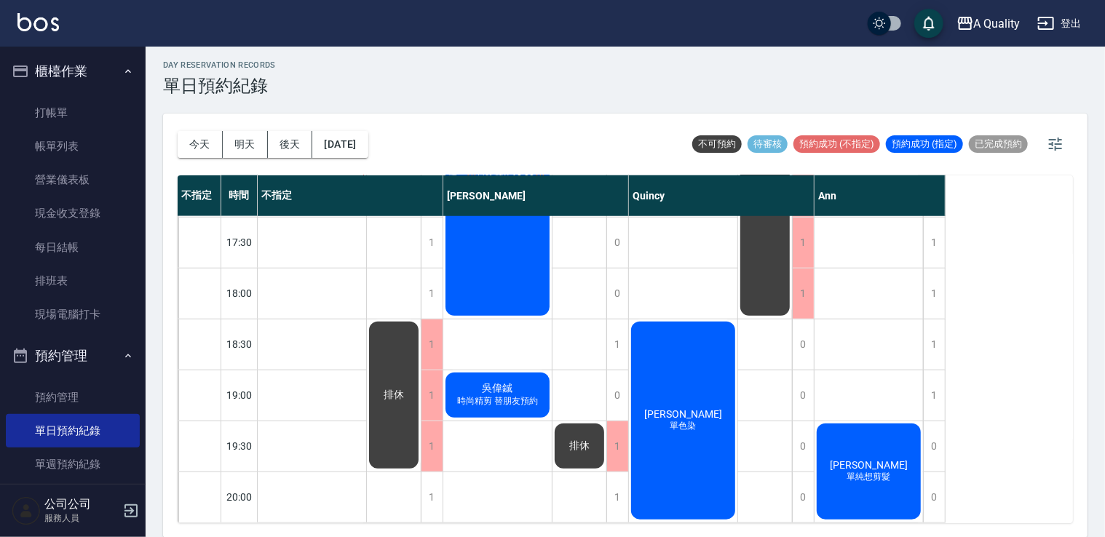
scroll to position [672, 0]
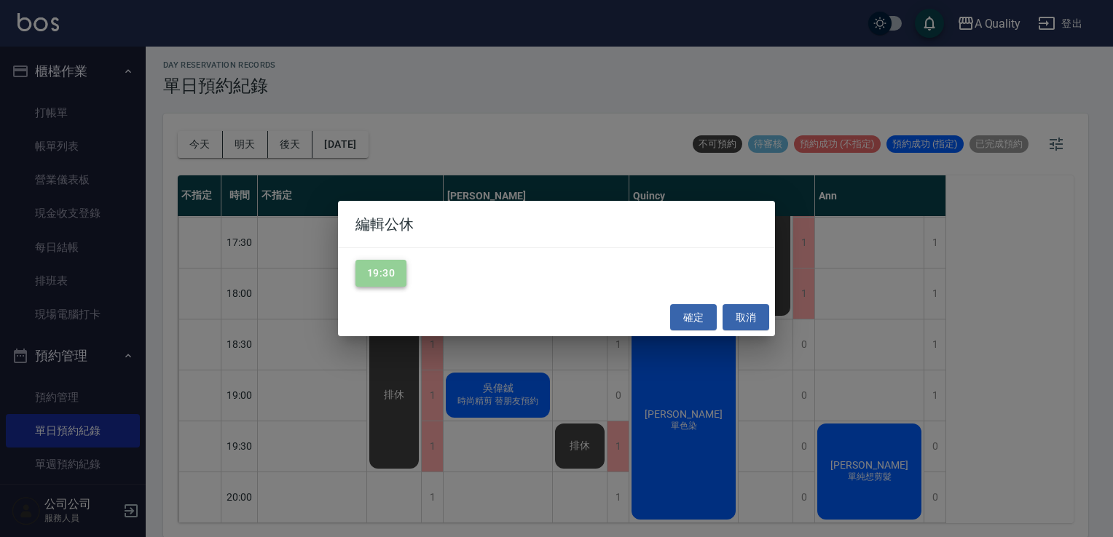
click at [395, 282] on button "19:30" at bounding box center [380, 273] width 51 height 27
drag, startPoint x: 690, startPoint y: 329, endPoint x: 674, endPoint y: 325, distance: 15.9
click at [688, 328] on button "確定" at bounding box center [693, 317] width 47 height 27
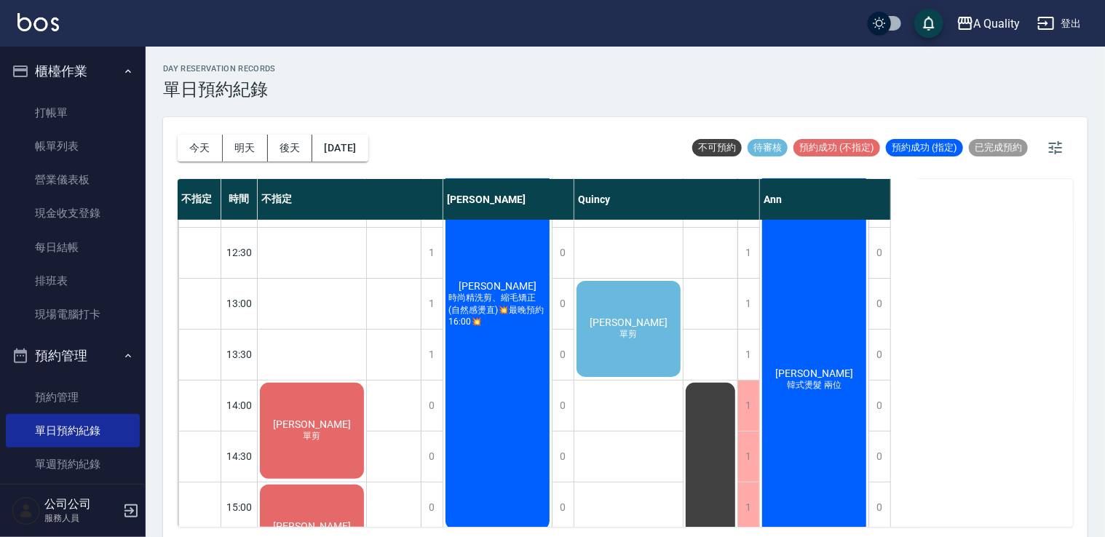
scroll to position [364, 0]
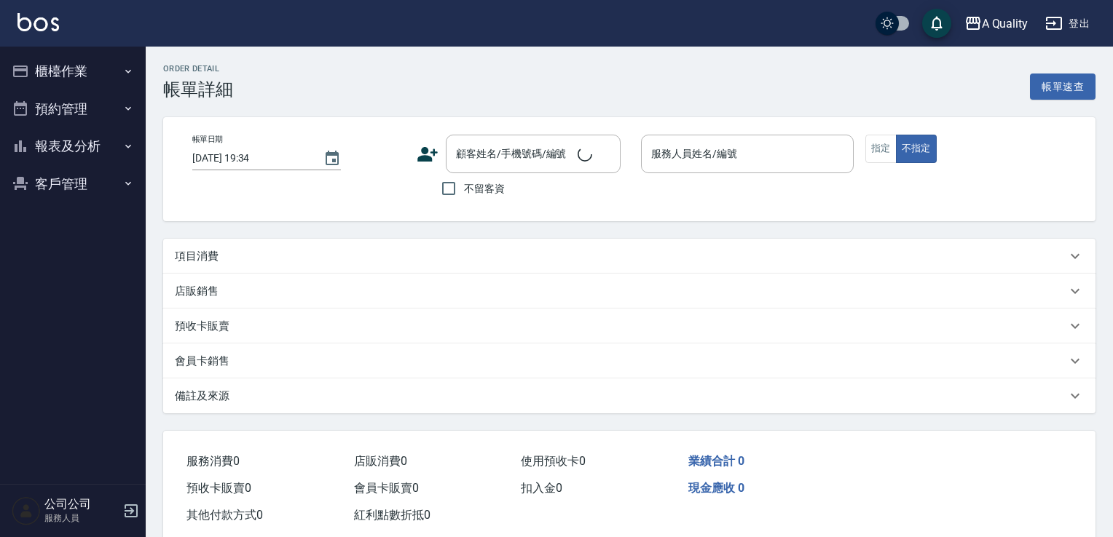
type input "[DATE] 18:30"
type input "[PERSON_NAME](無代號)"
type input "時尚精剪"
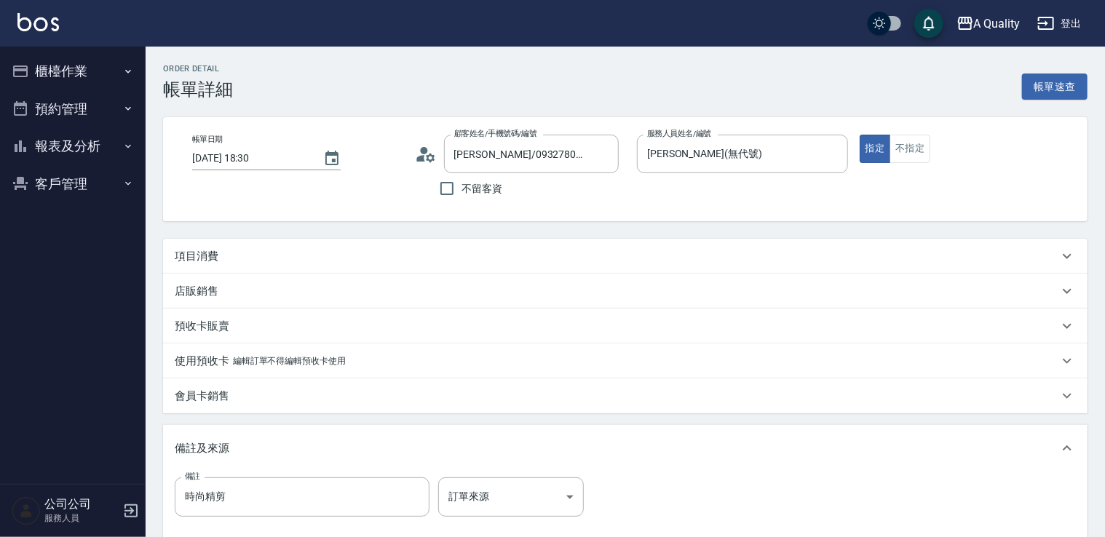
type input "[PERSON_NAME]/0932780894/000018"
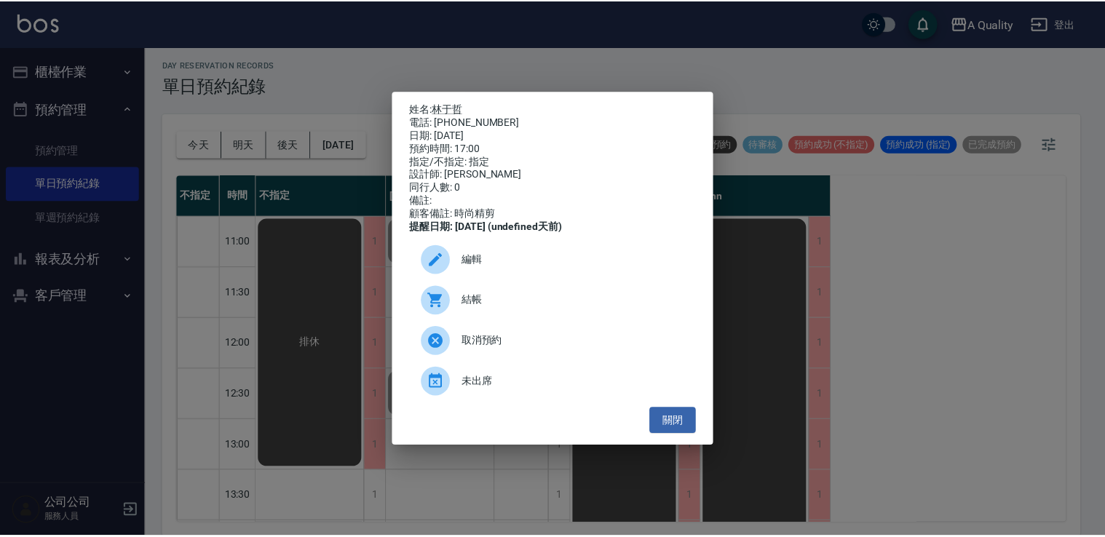
scroll to position [548, 0]
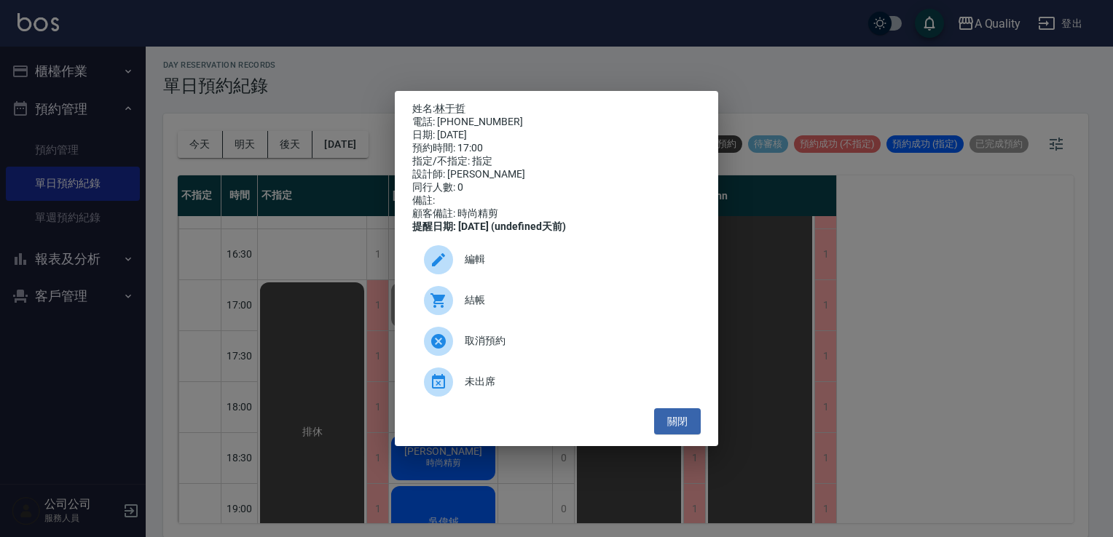
drag, startPoint x: 673, startPoint y: 426, endPoint x: 666, endPoint y: 412, distance: 15.6
click at [673, 425] on button "關閉" at bounding box center [677, 421] width 47 height 27
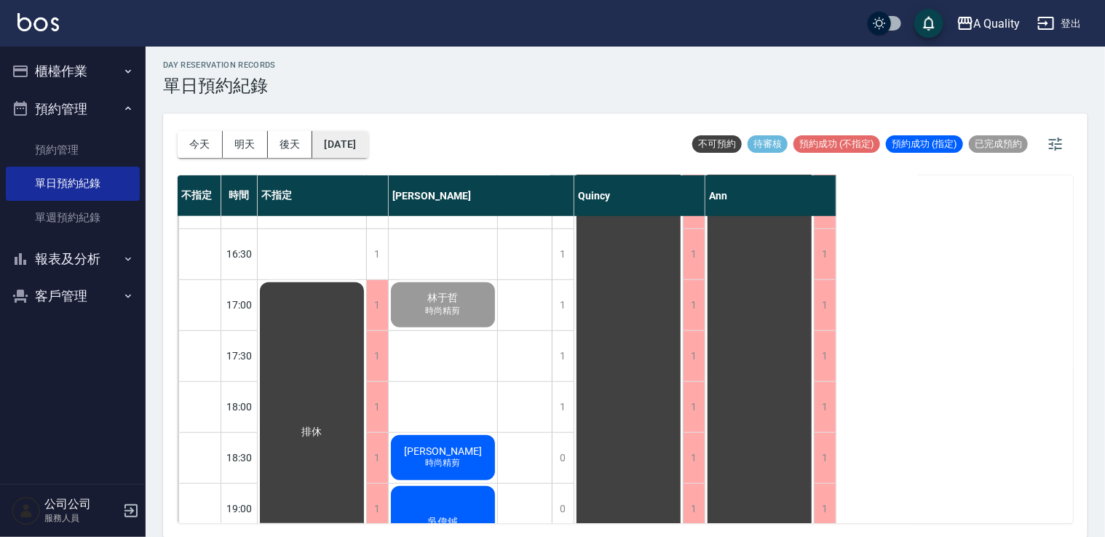
click at [348, 147] on button "[DATE]" at bounding box center [339, 144] width 55 height 27
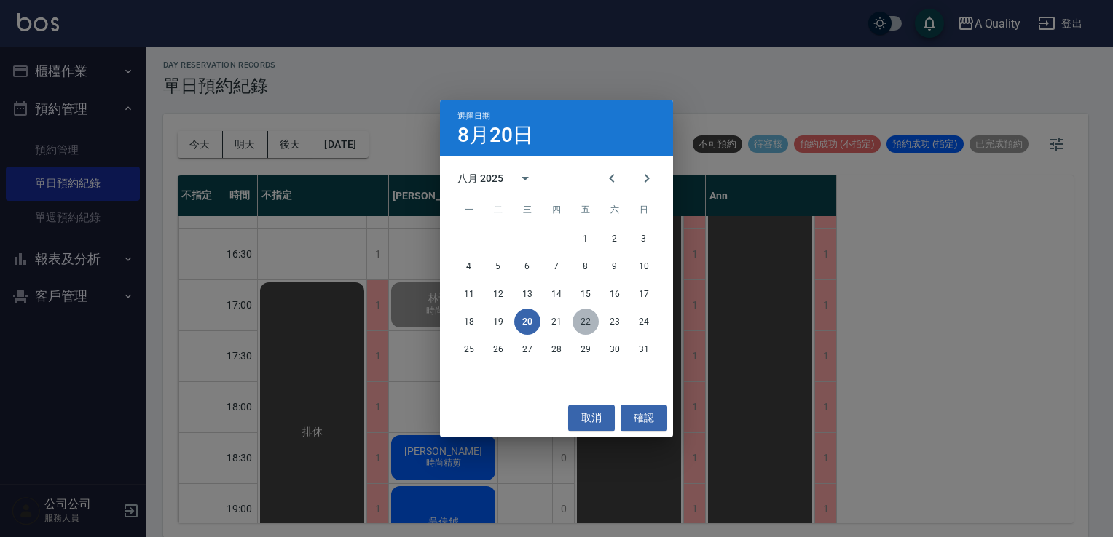
click at [588, 322] on button "22" at bounding box center [585, 322] width 26 height 26
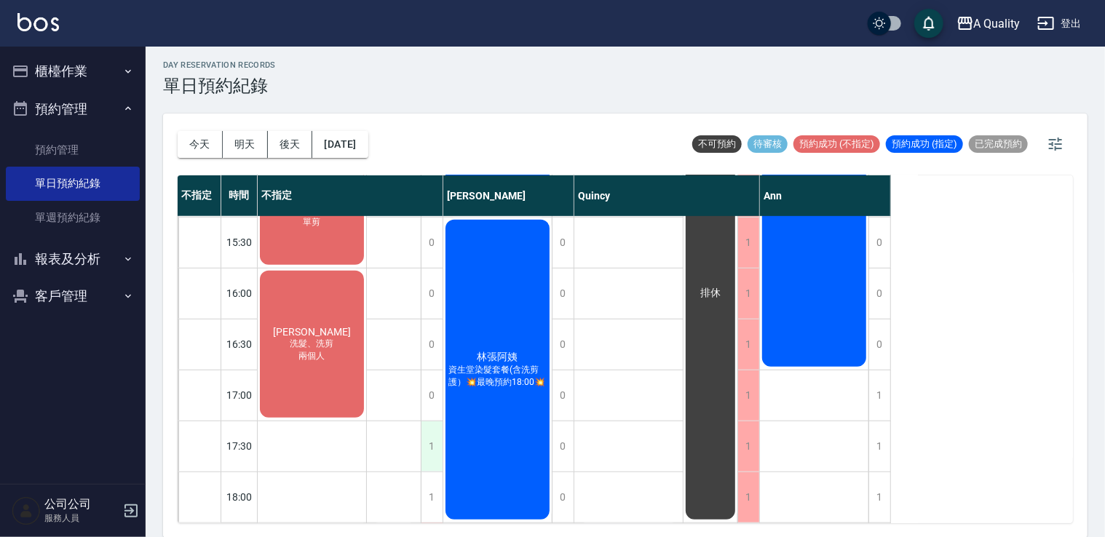
scroll to position [454, 0]
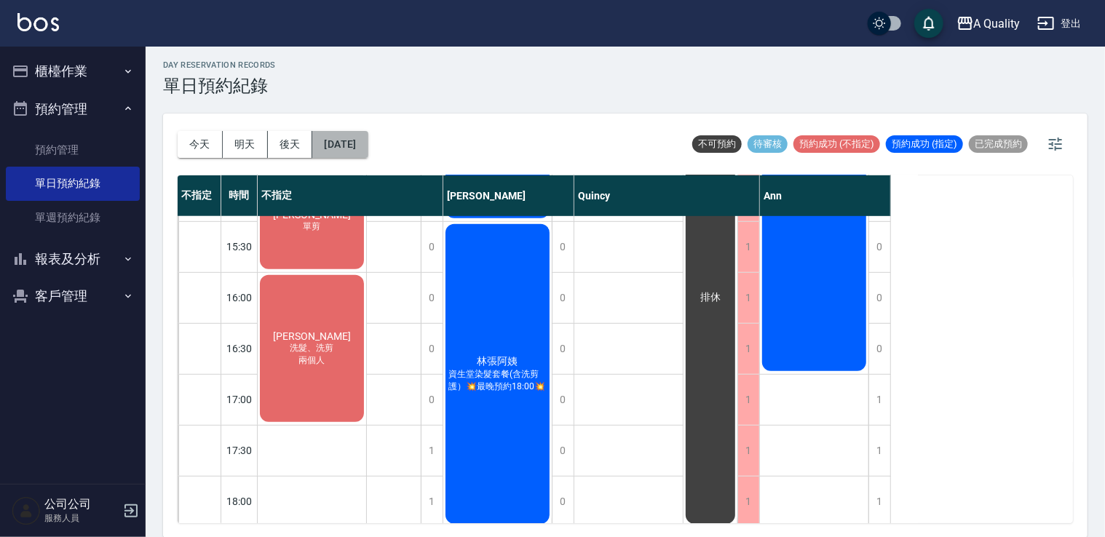
click at [368, 134] on button "[DATE]" at bounding box center [339, 144] width 55 height 27
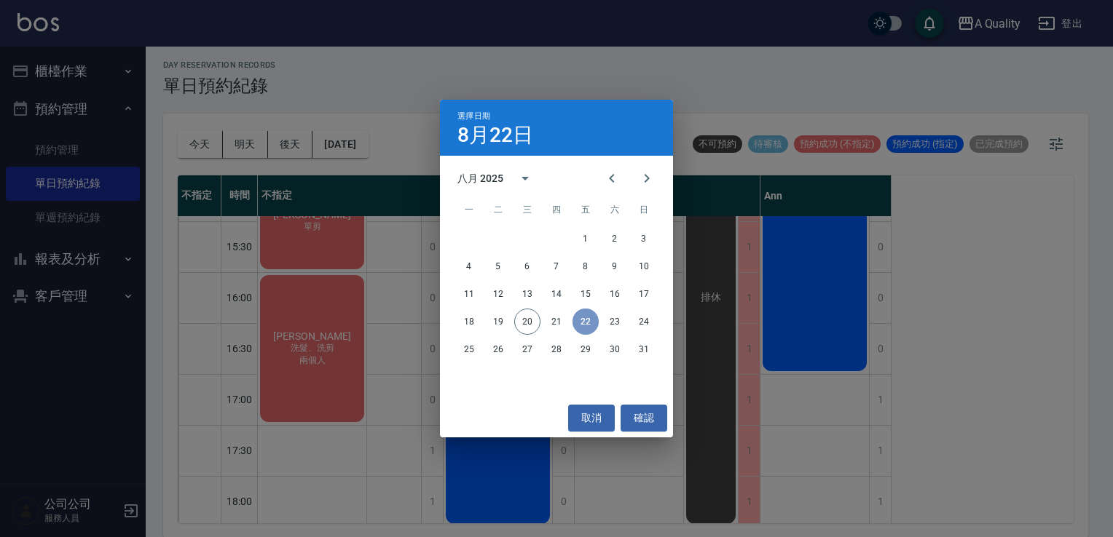
click at [592, 317] on button "22" at bounding box center [585, 322] width 26 height 26
drag, startPoint x: 594, startPoint y: 413, endPoint x: 585, endPoint y: 411, distance: 9.6
click at [594, 414] on button "取消" at bounding box center [591, 418] width 47 height 27
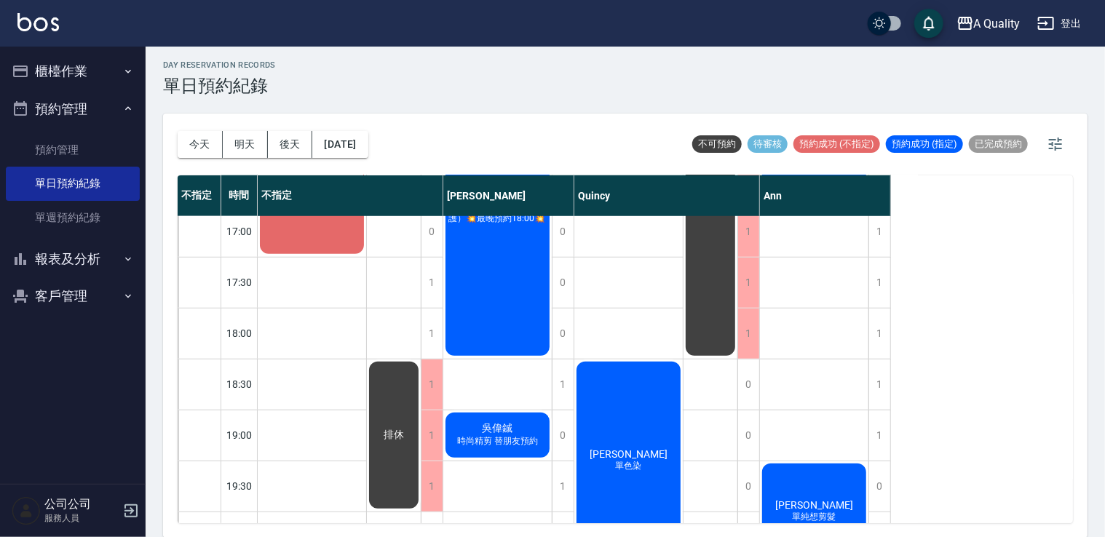
scroll to position [672, 0]
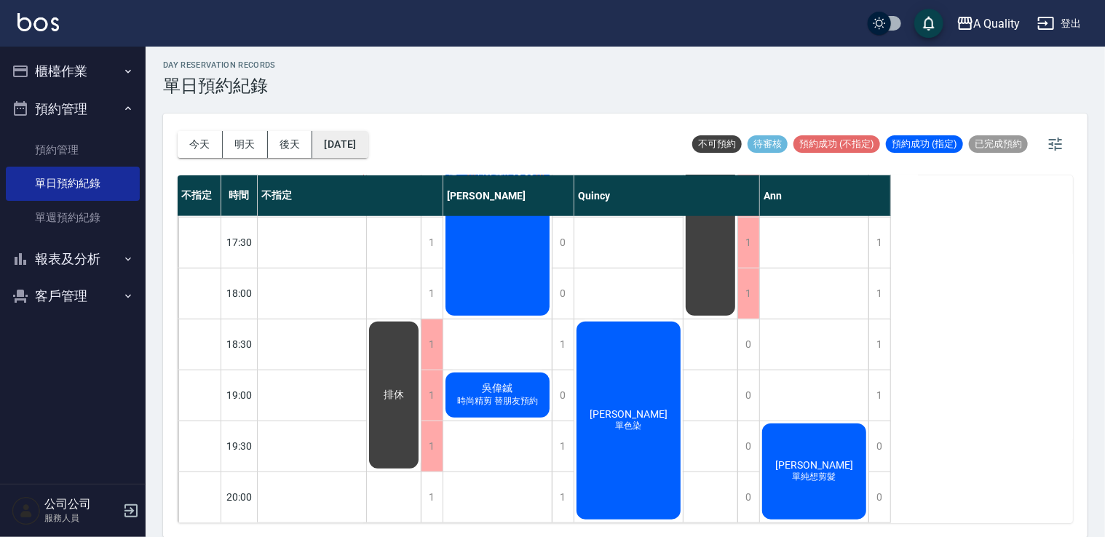
click at [368, 142] on button "[DATE]" at bounding box center [339, 144] width 55 height 27
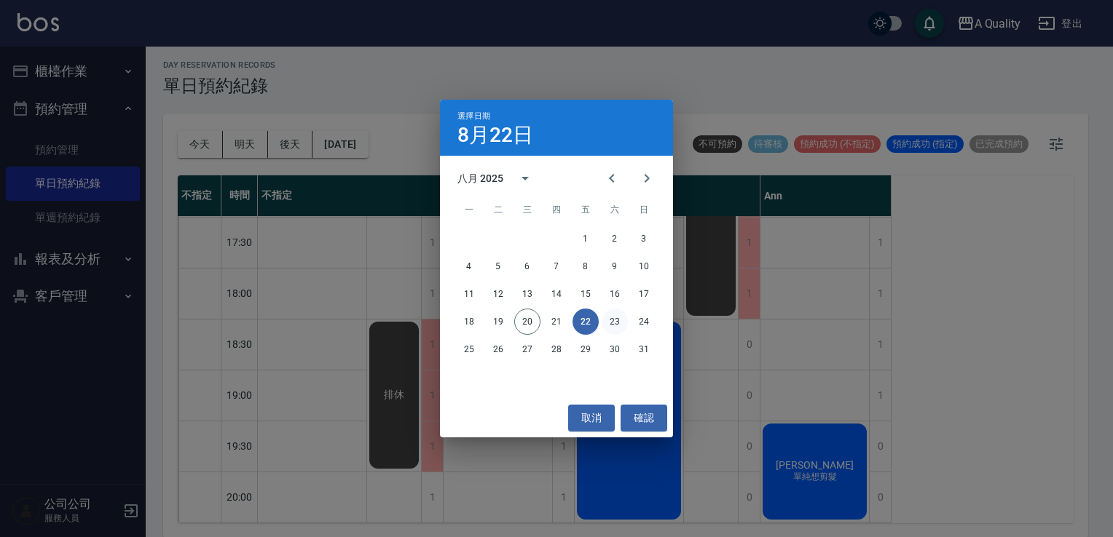
click at [613, 319] on button "23" at bounding box center [614, 322] width 26 height 26
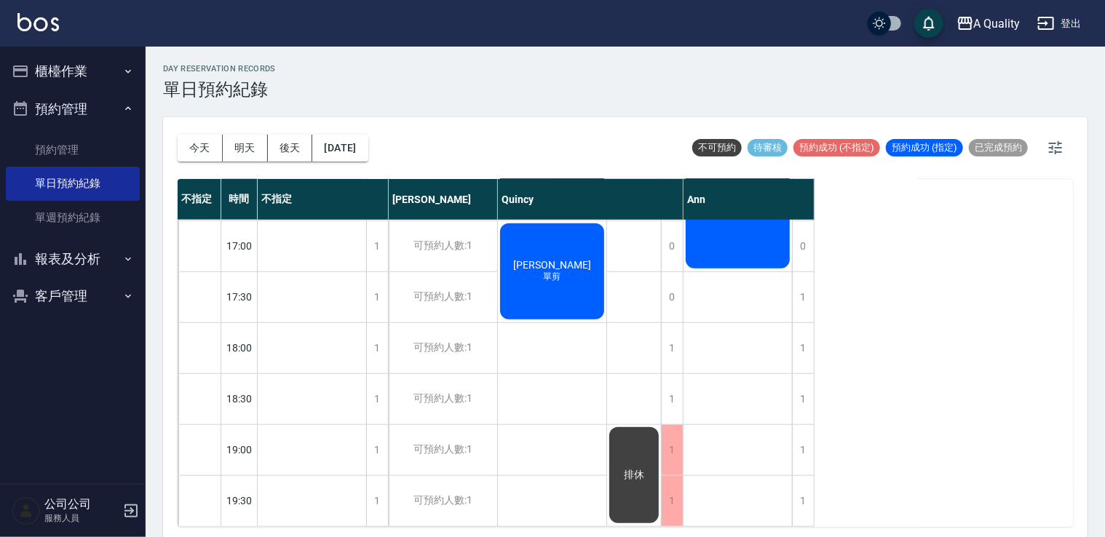
scroll to position [4, 0]
